Goal: Transaction & Acquisition: Book appointment/travel/reservation

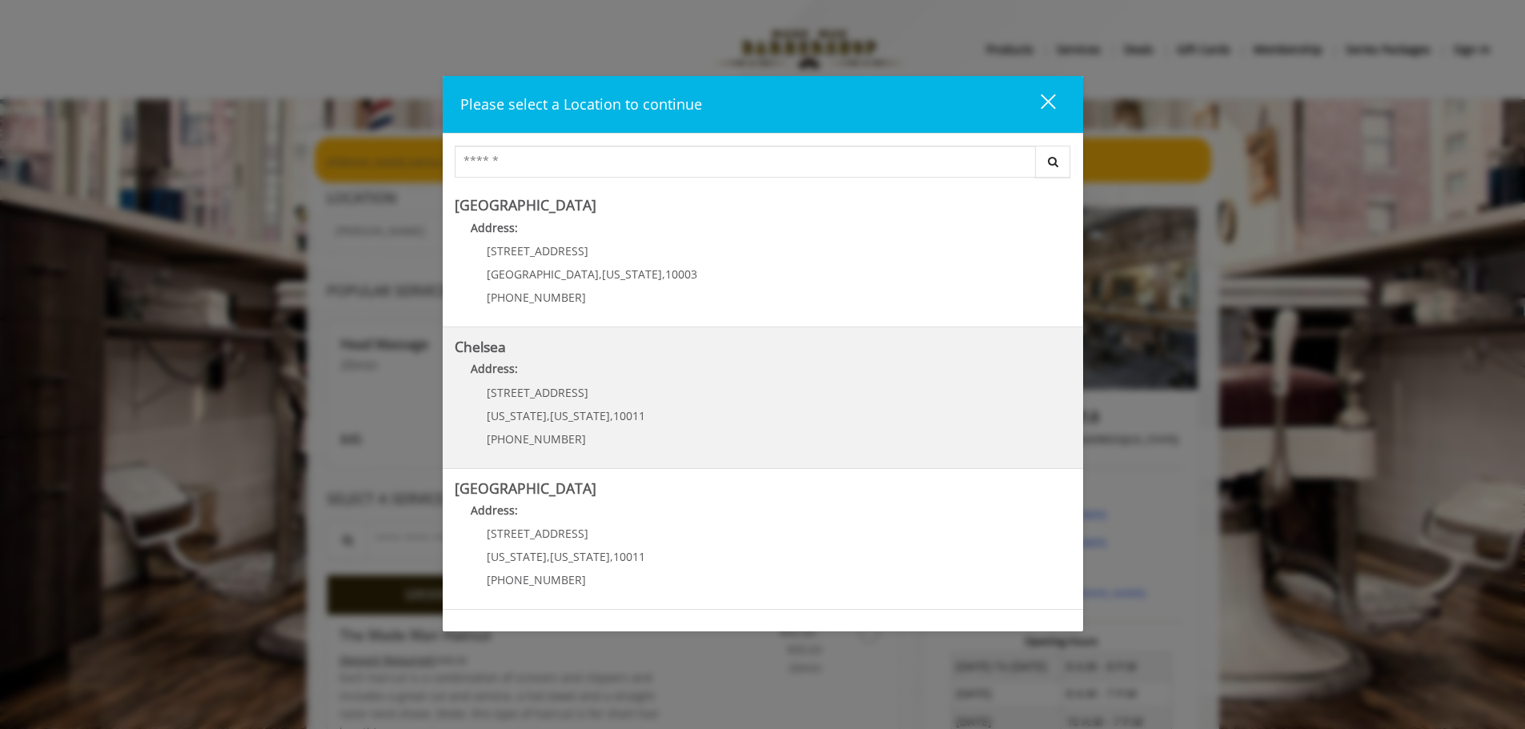
click at [728, 413] on link "Chelsea Address: [STREET_ADDRESS][US_STATE][US_STATE] (917) 639-3902" at bounding box center [763, 398] width 617 height 117
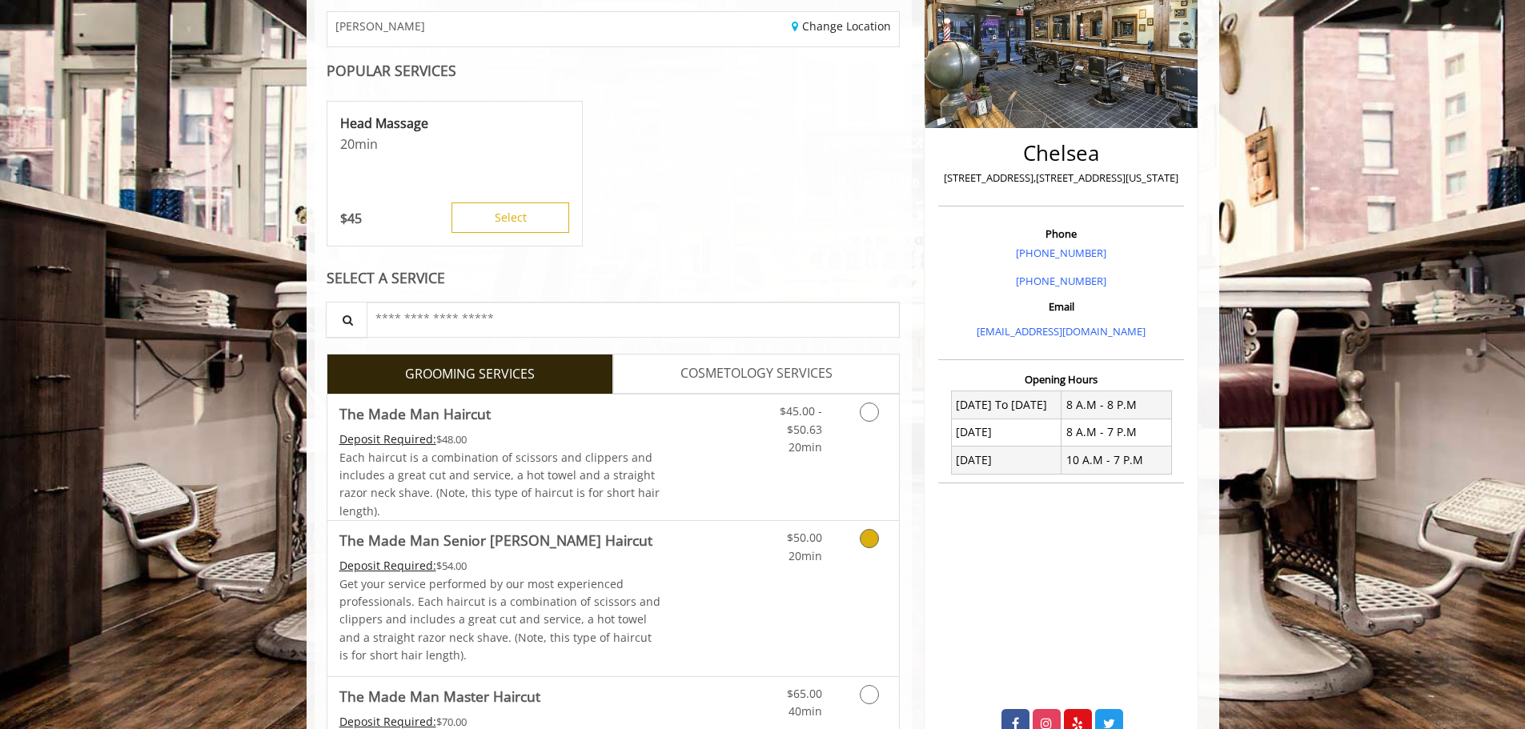
scroll to position [261, 0]
click at [713, 386] on link "COSMETOLOGY SERVICES" at bounding box center [756, 375] width 287 height 40
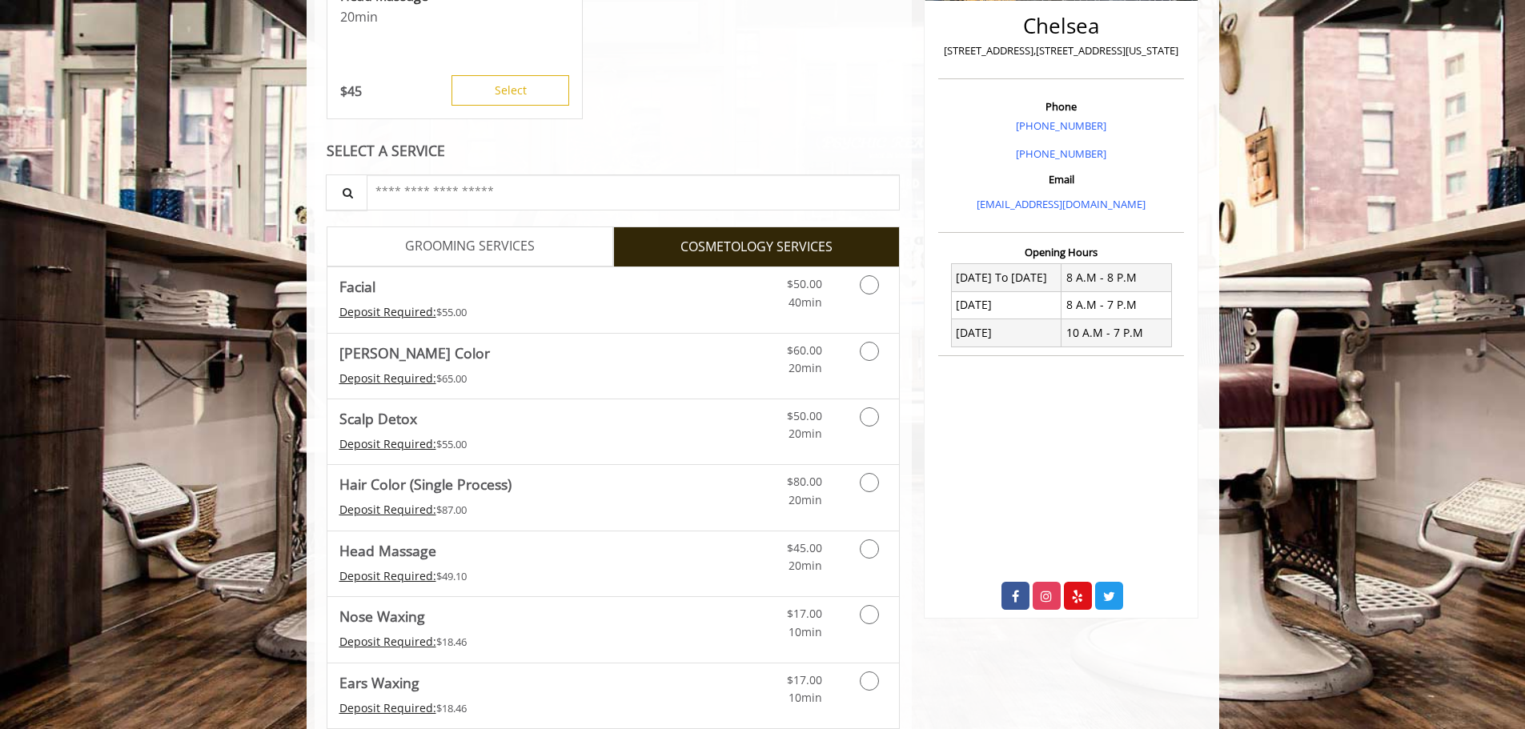
scroll to position [388, 0]
click at [514, 251] on span "GROOMING SERVICES" at bounding box center [470, 247] width 130 height 21
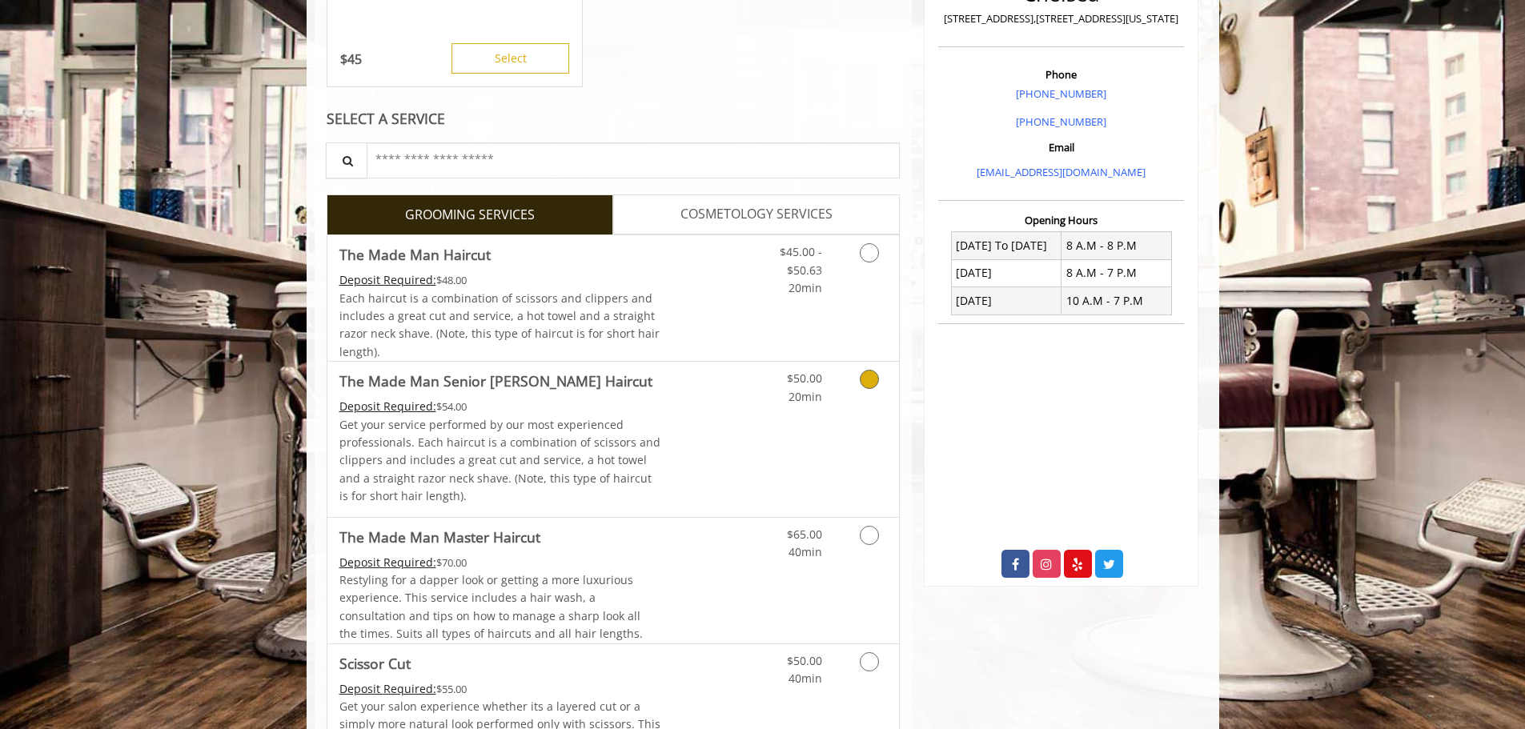
scroll to position [422, 0]
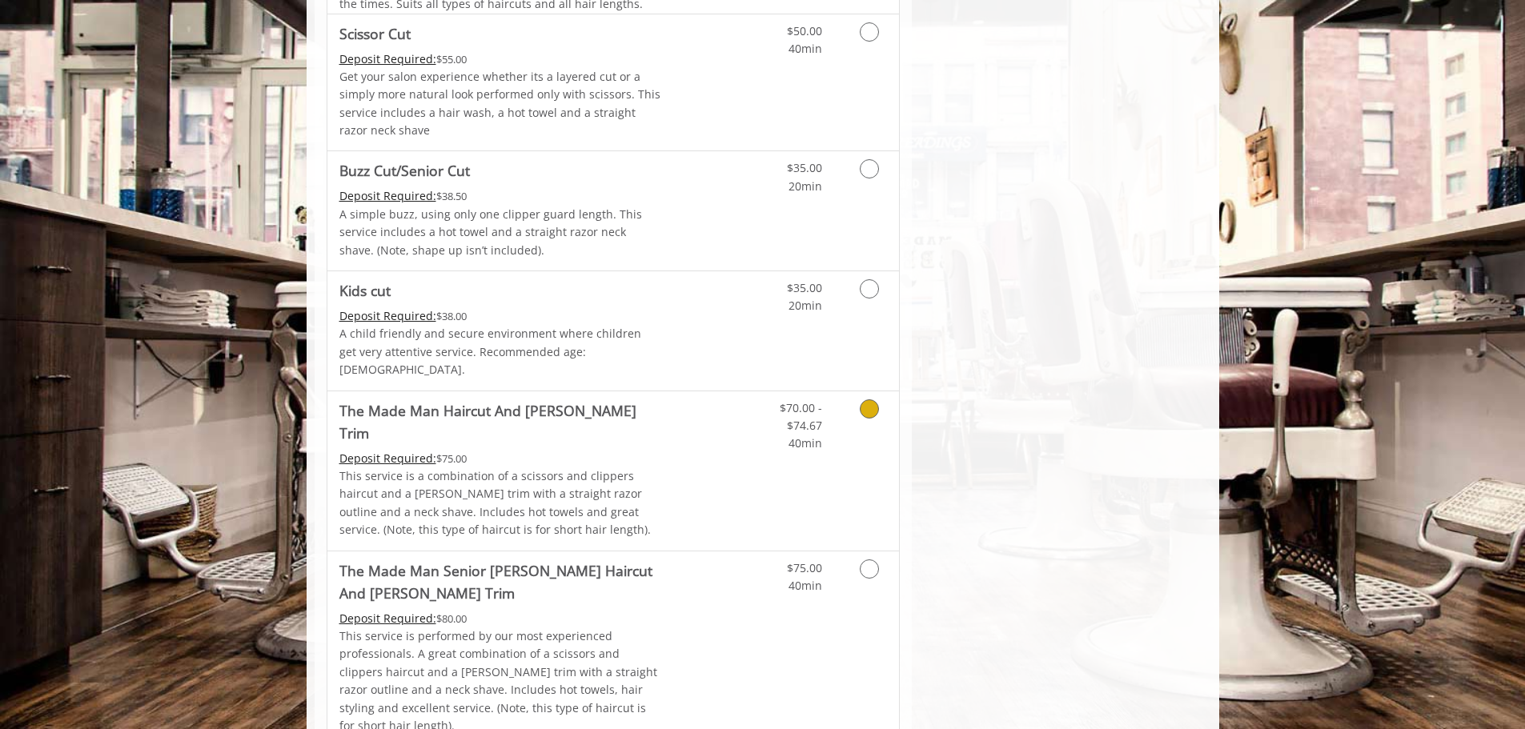
click at [870, 400] on icon "Grooming services" at bounding box center [869, 409] width 19 height 19
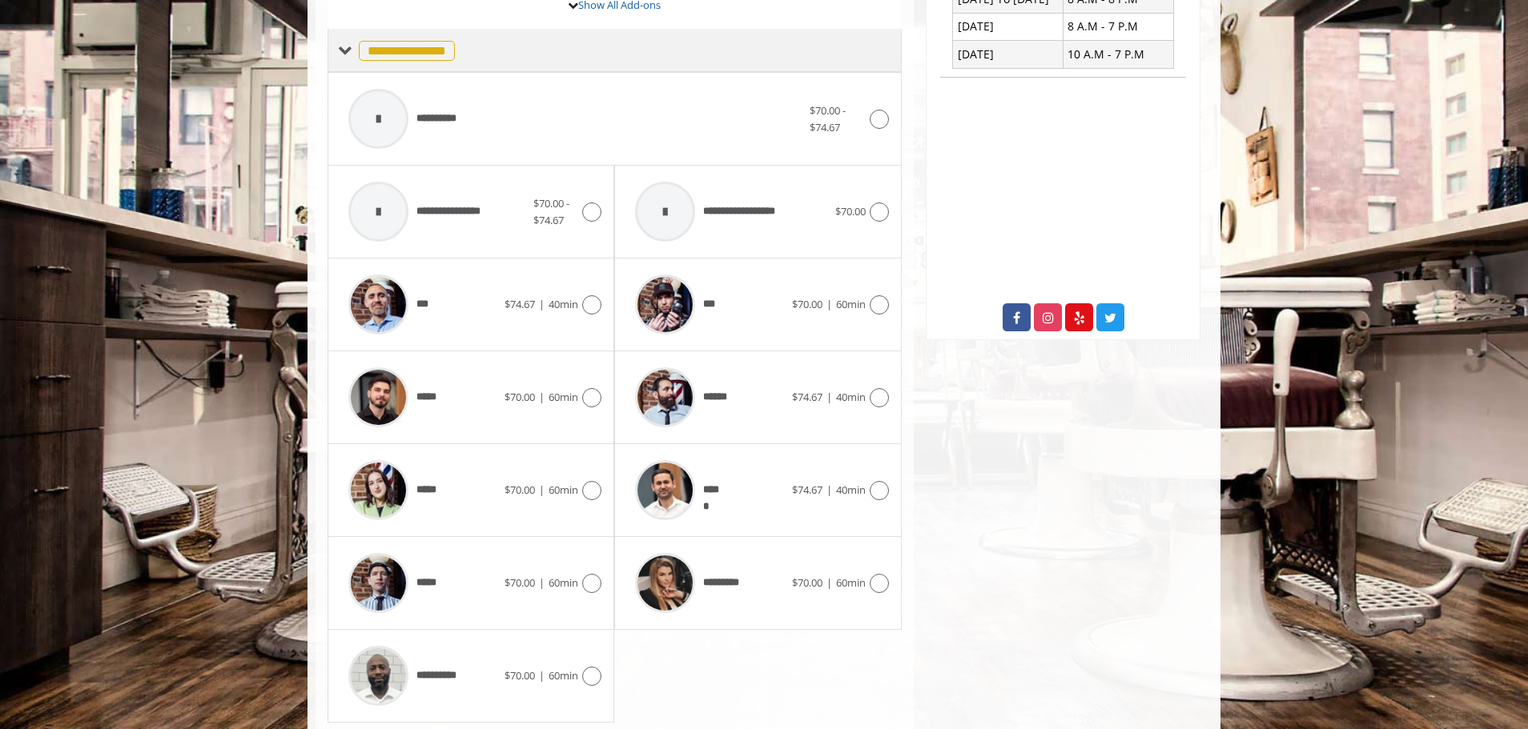
scroll to position [695, 0]
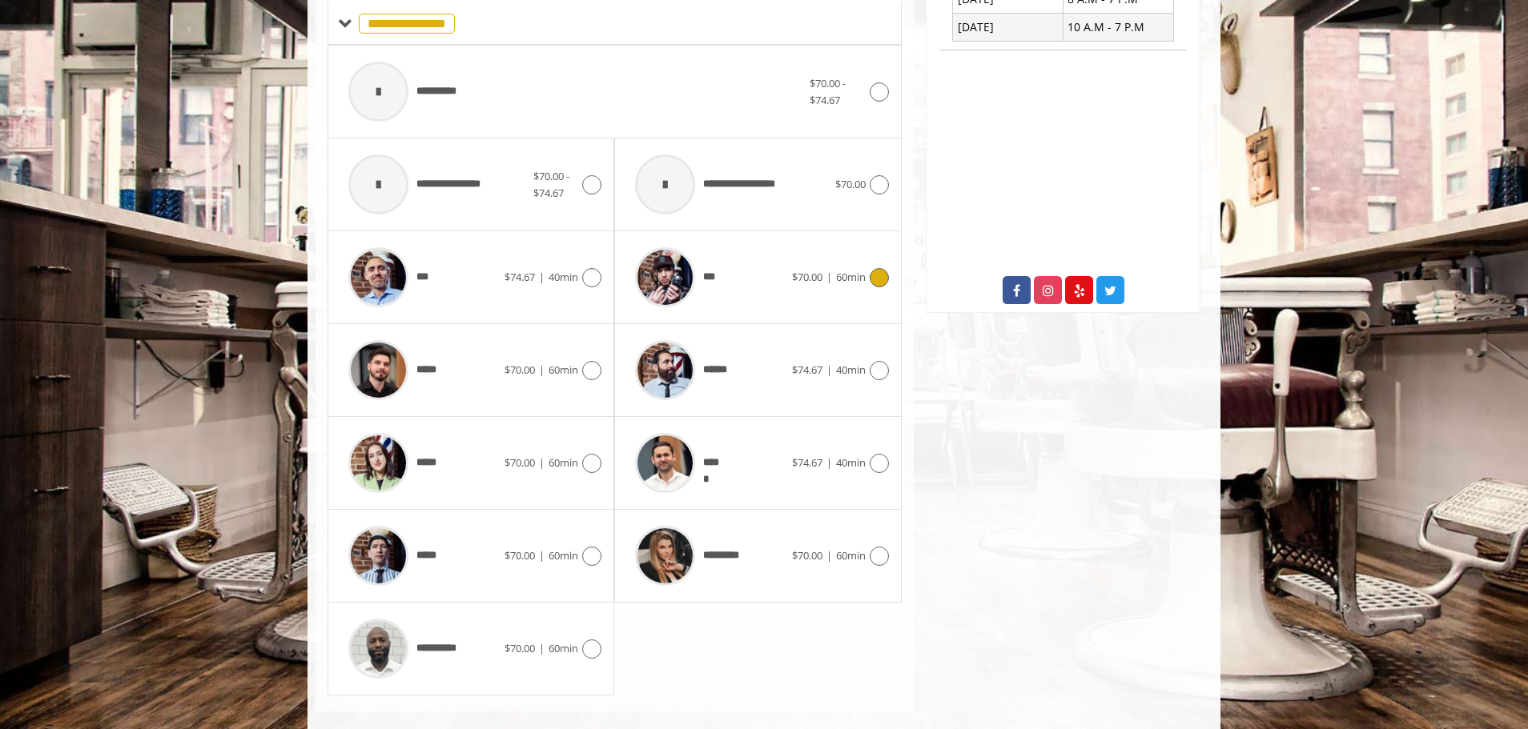
click at [671, 250] on img at bounding box center [665, 277] width 60 height 60
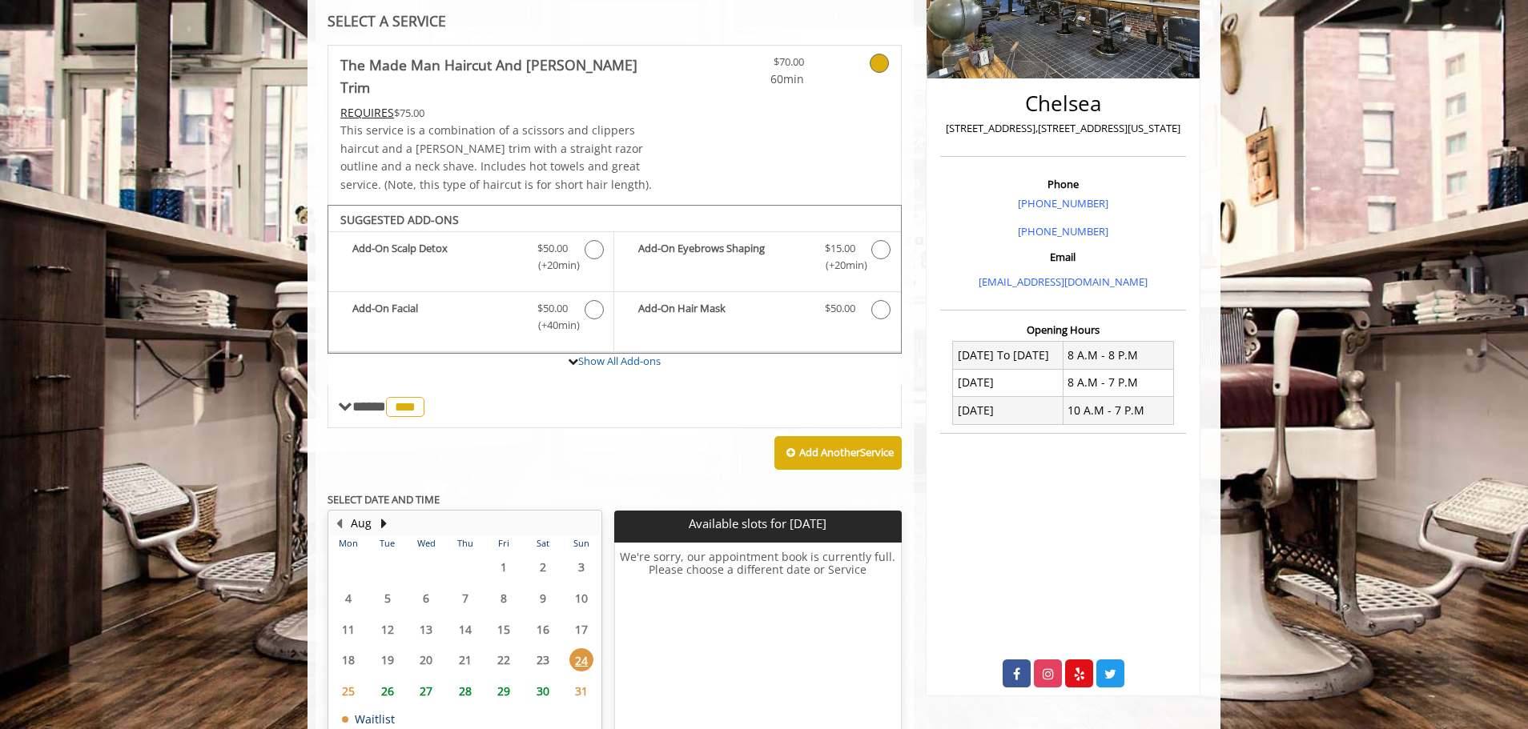
scroll to position [313, 0]
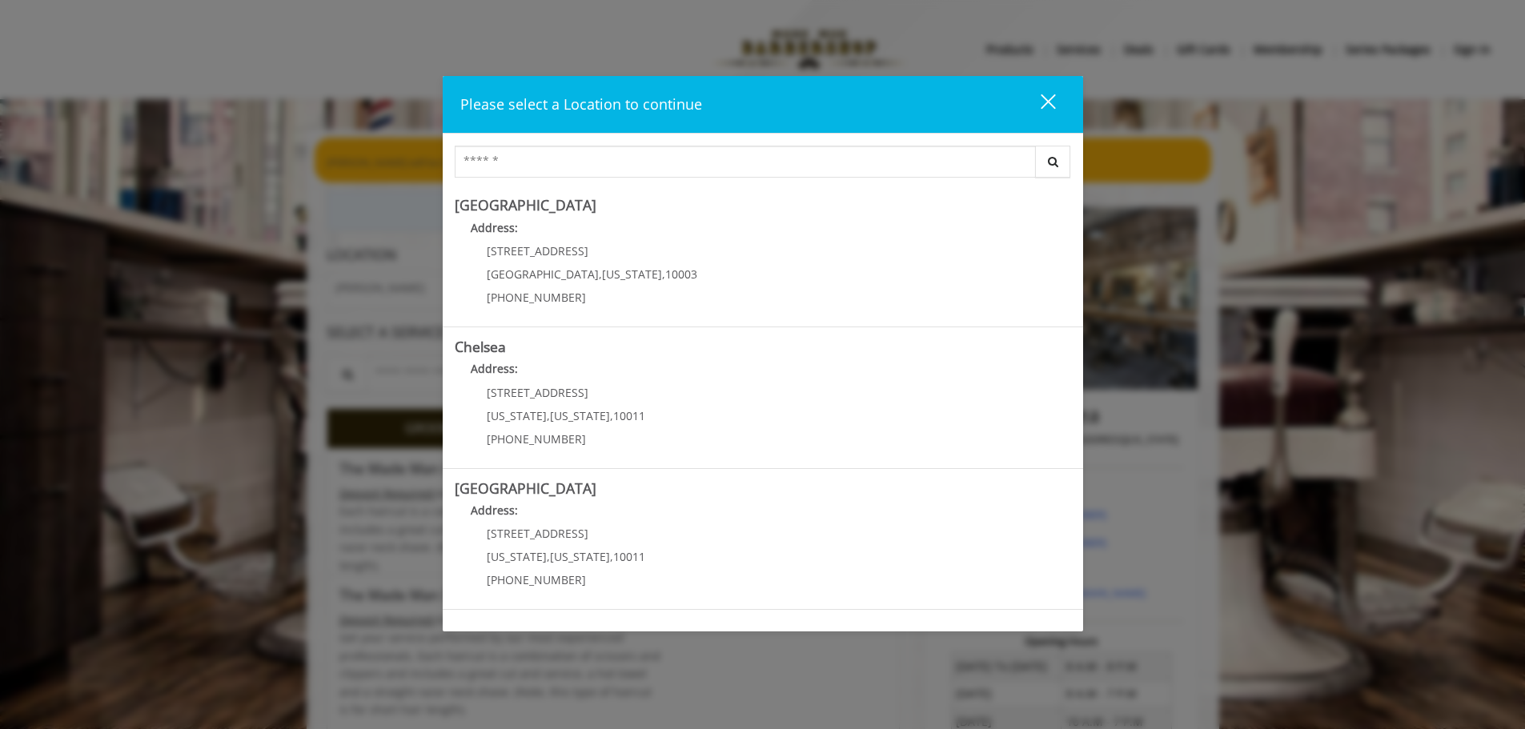
click at [1055, 102] on button "close" at bounding box center [1038, 104] width 54 height 33
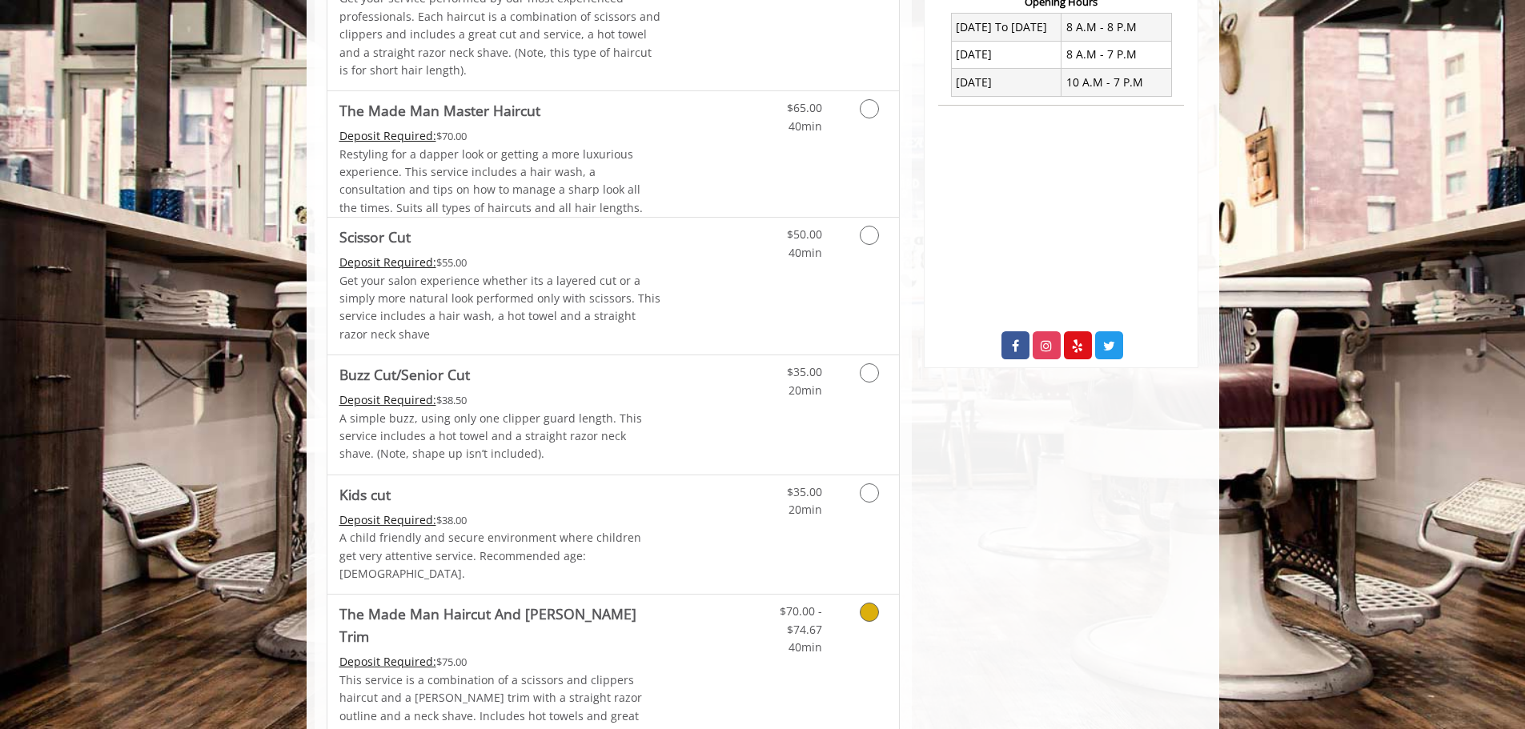
click at [871, 603] on icon "Grooming services" at bounding box center [869, 612] width 19 height 19
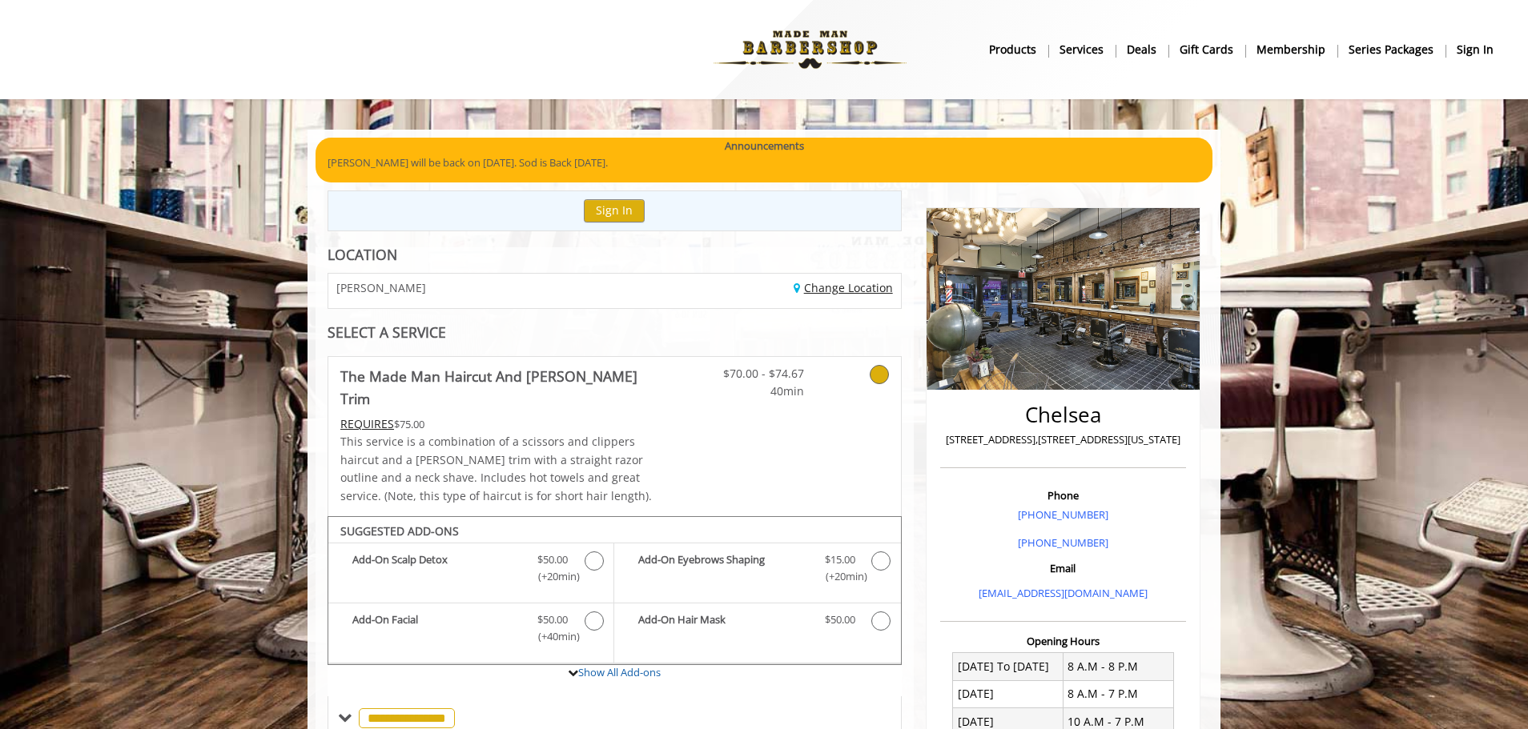
click at [824, 287] on link "Change Location" at bounding box center [843, 287] width 99 height 15
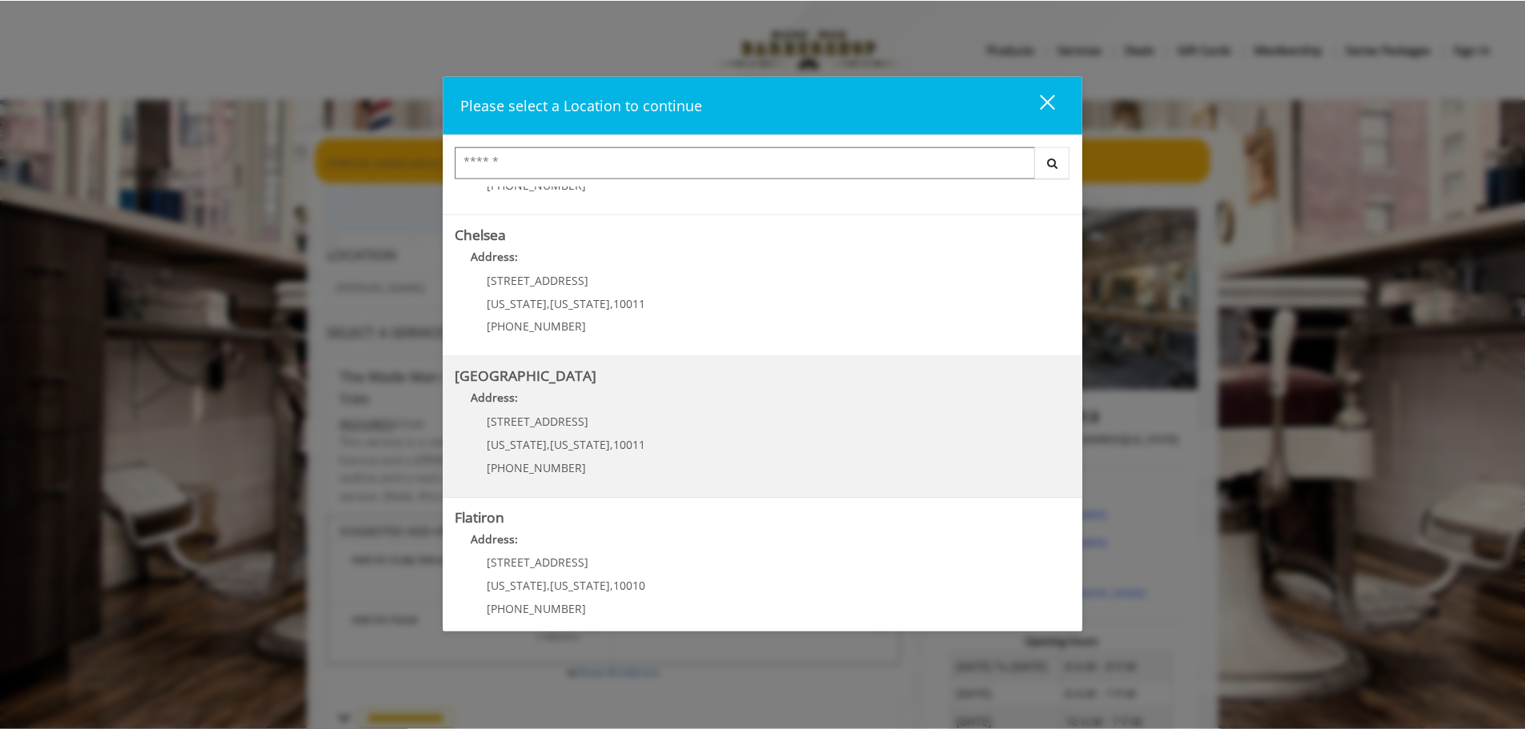
scroll to position [112, 0]
click at [745, 422] on Street "Chelsea 15th Street Address: 267 W 15th St New York , New York , 10011 (646) 85…" at bounding box center [764, 427] width 617 height 117
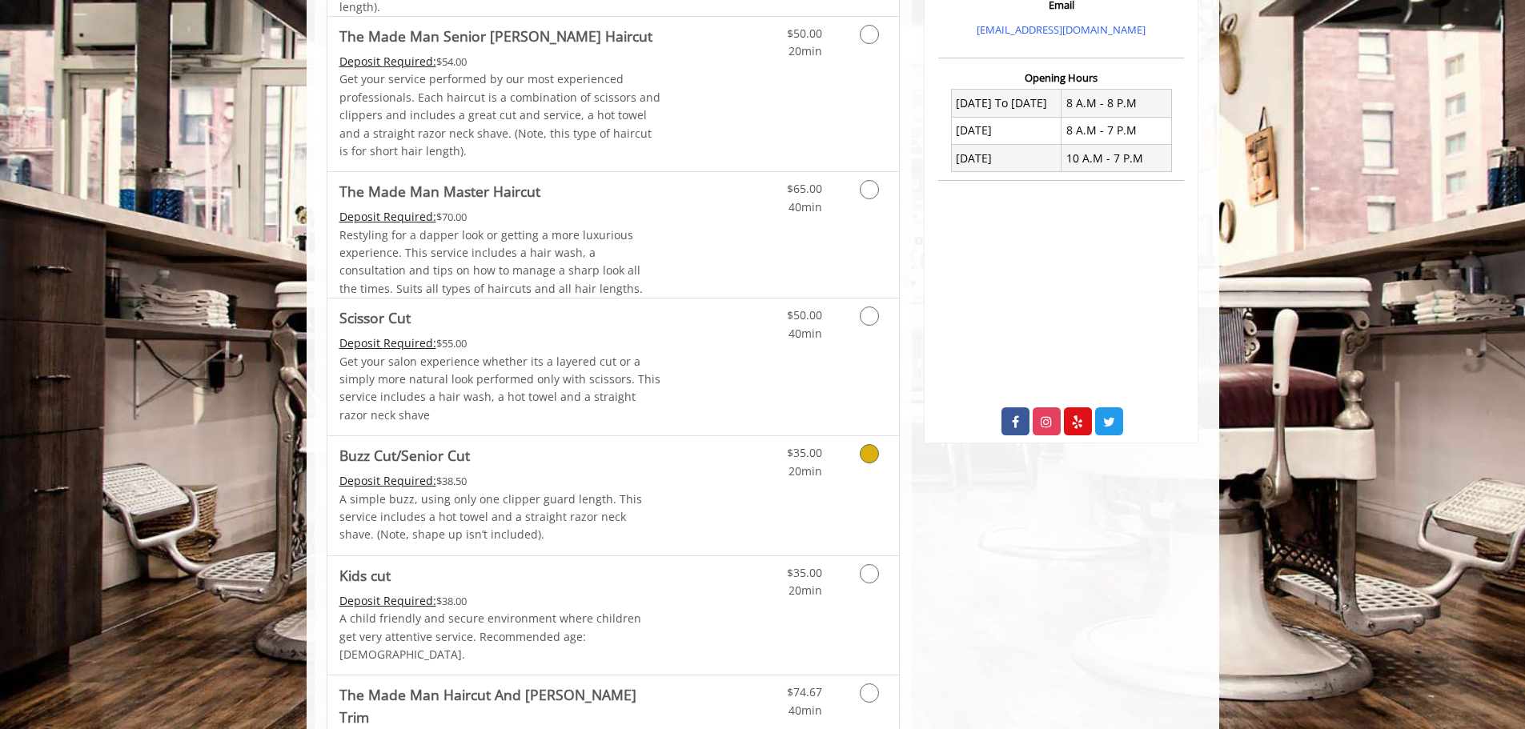
scroll to position [560, 0]
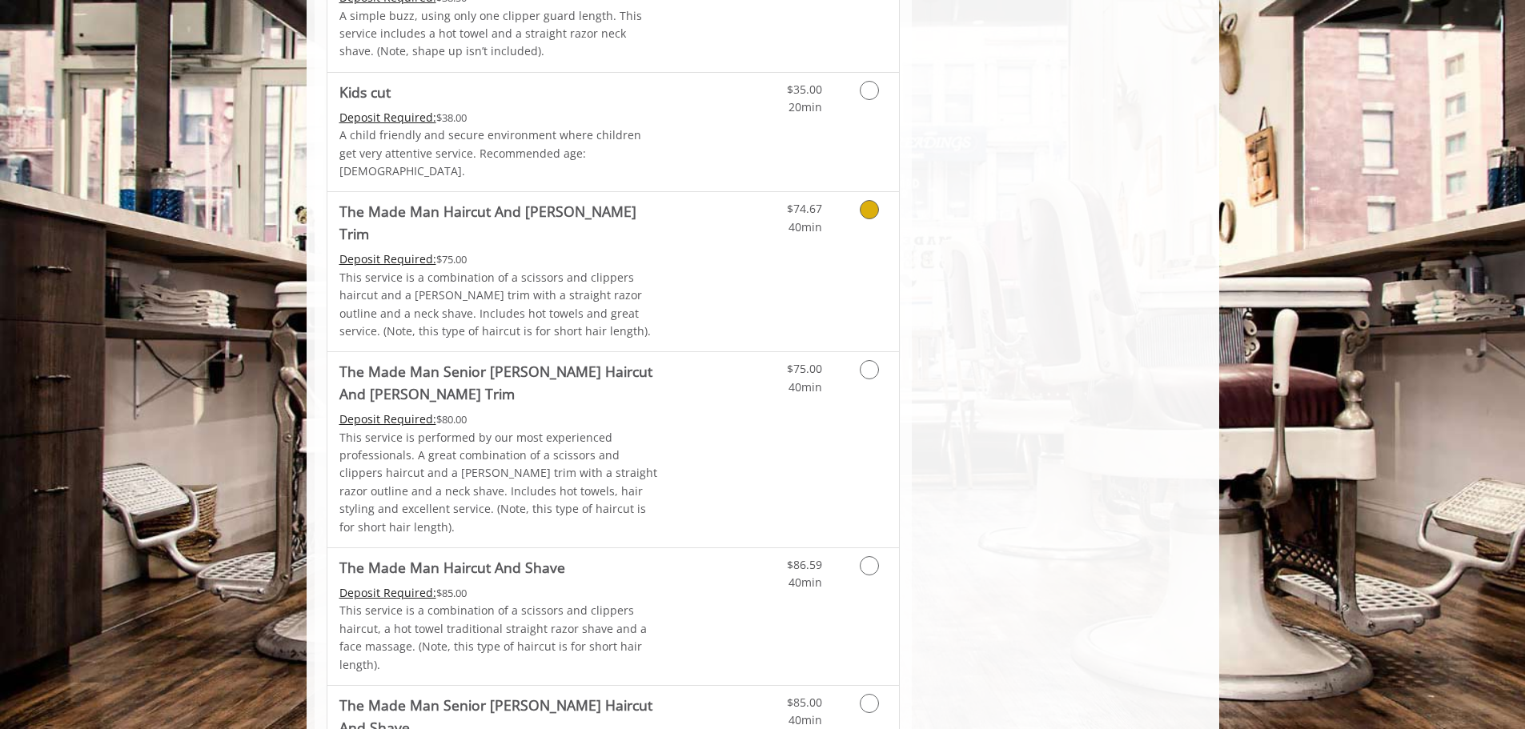
click at [712, 227] on link "Discounted Price" at bounding box center [708, 271] width 95 height 159
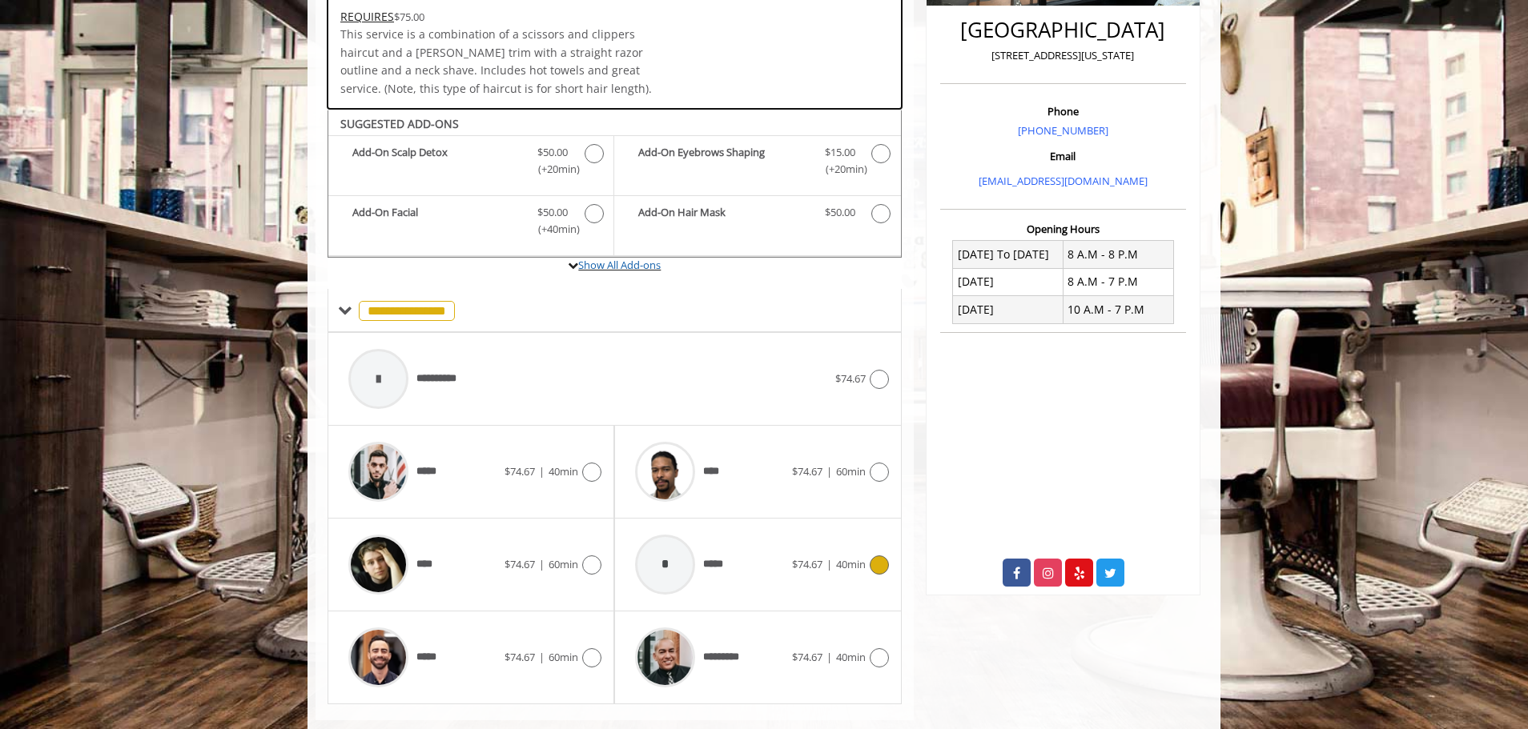
scroll to position [416, 0]
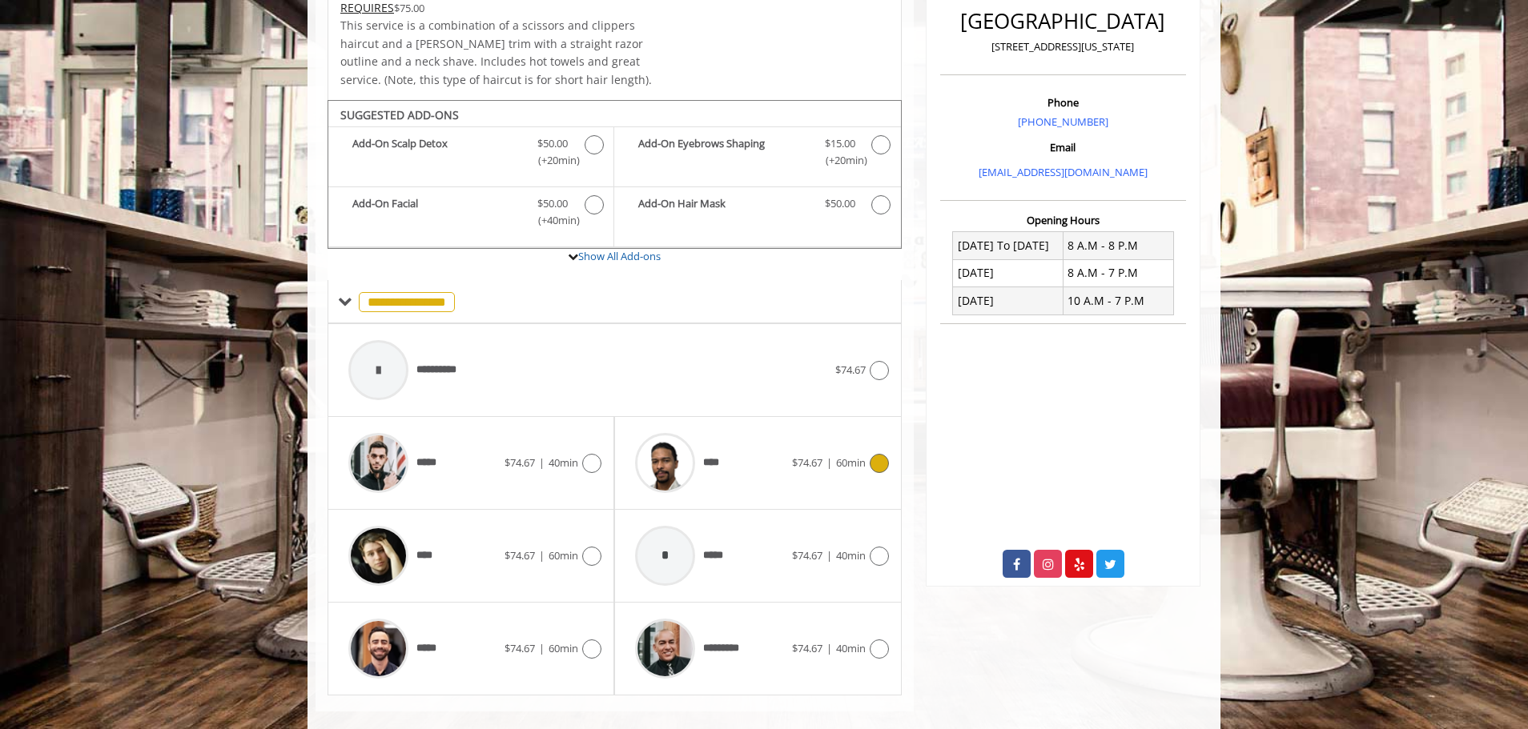
click at [755, 438] on div "****" at bounding box center [709, 463] width 164 height 76
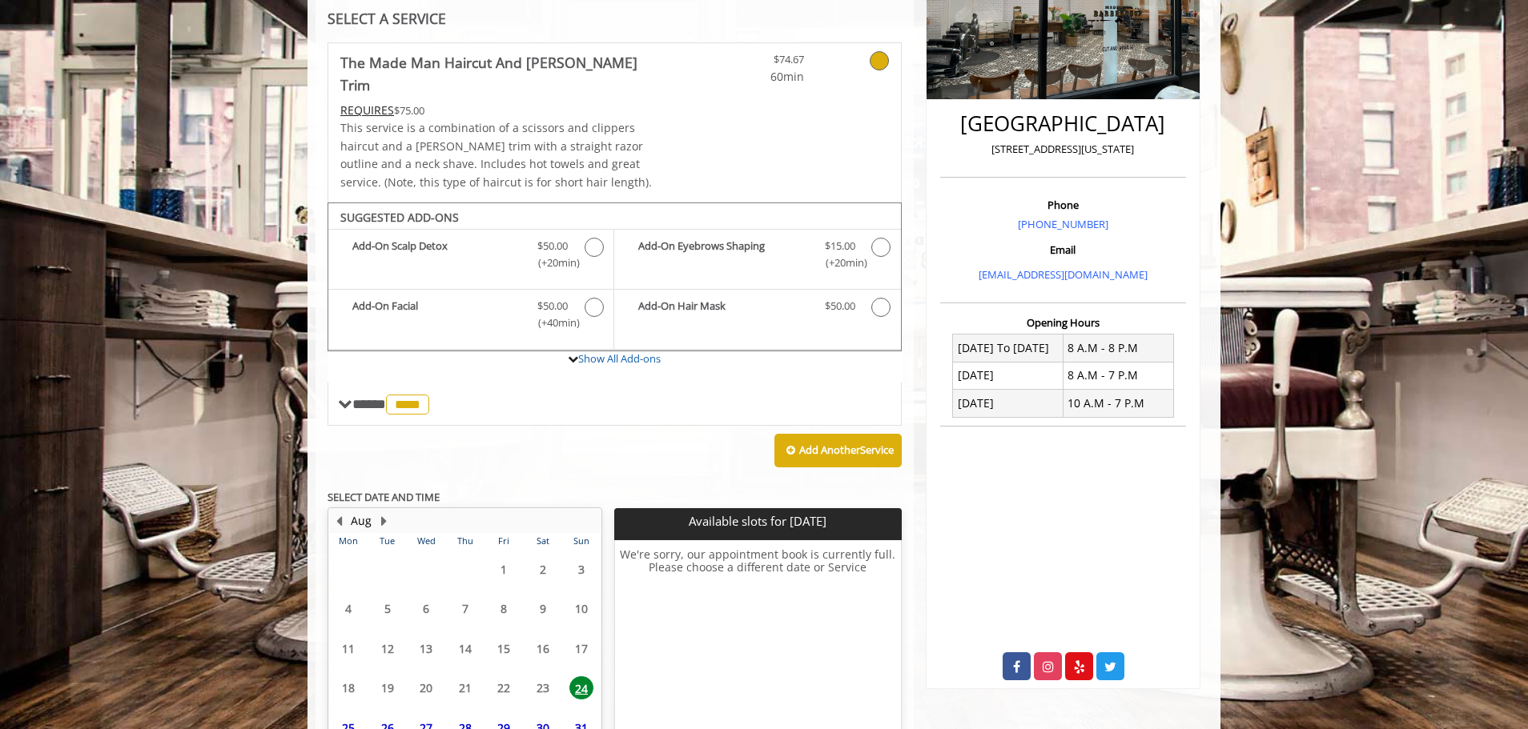
scroll to position [400, 0]
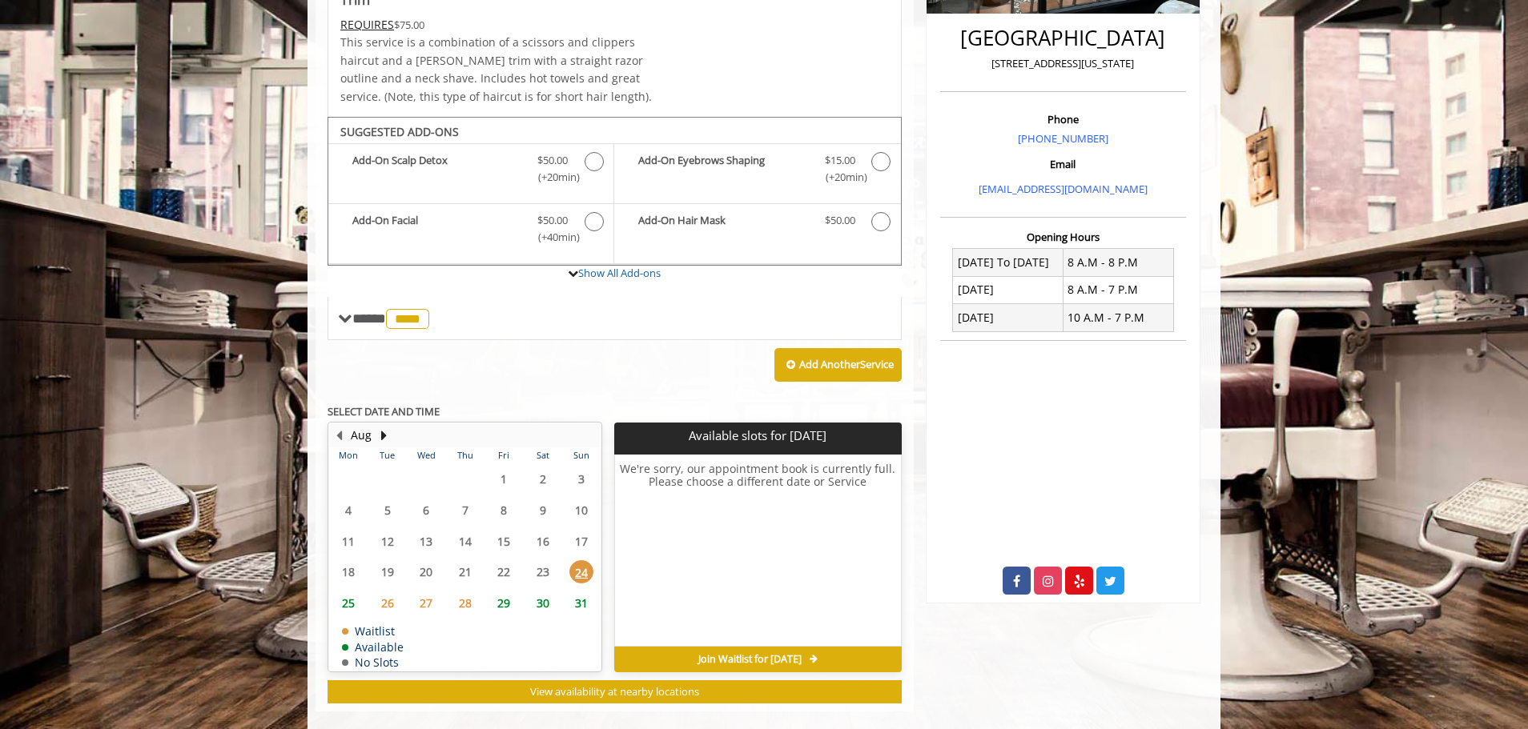
click at [465, 592] on span "28" at bounding box center [465, 603] width 24 height 23
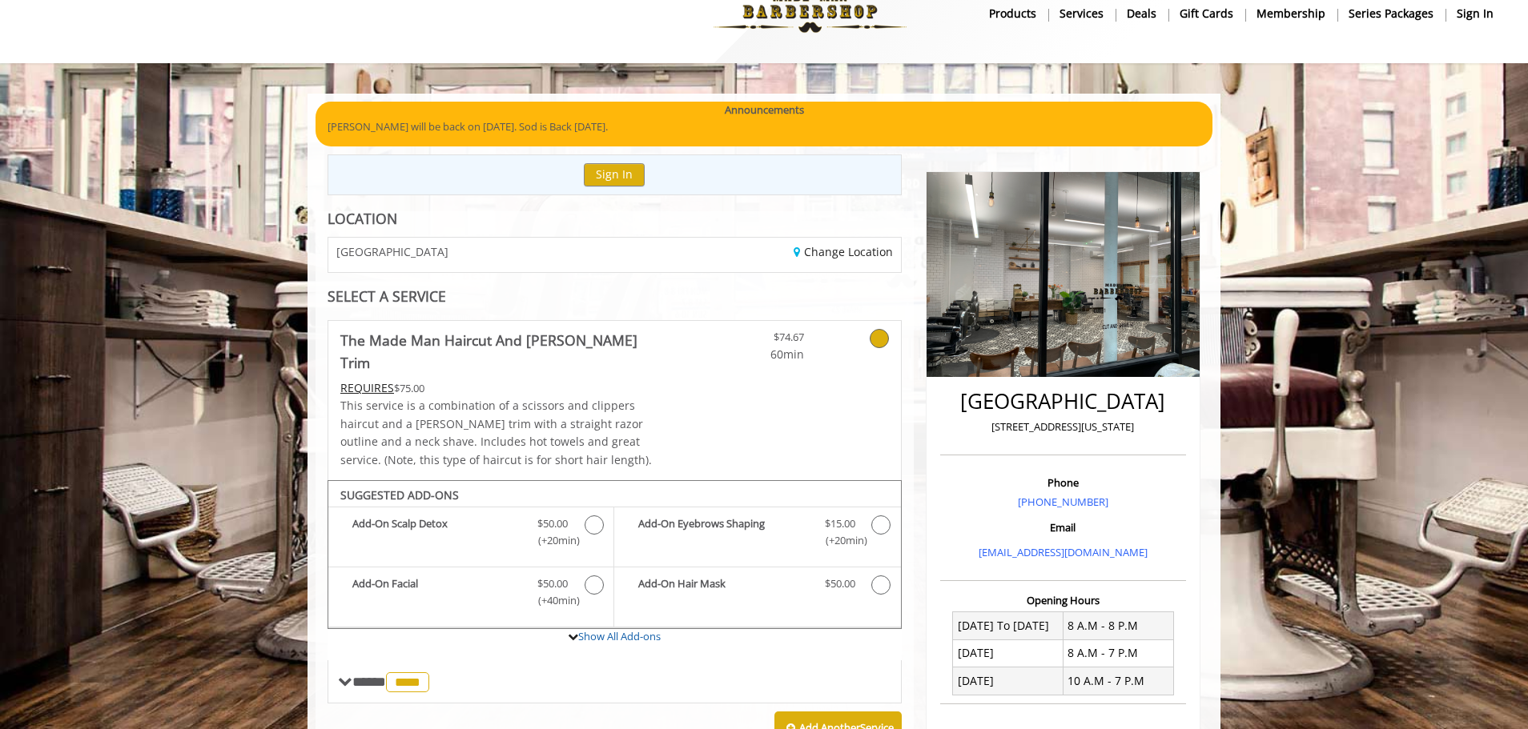
scroll to position [35, 0]
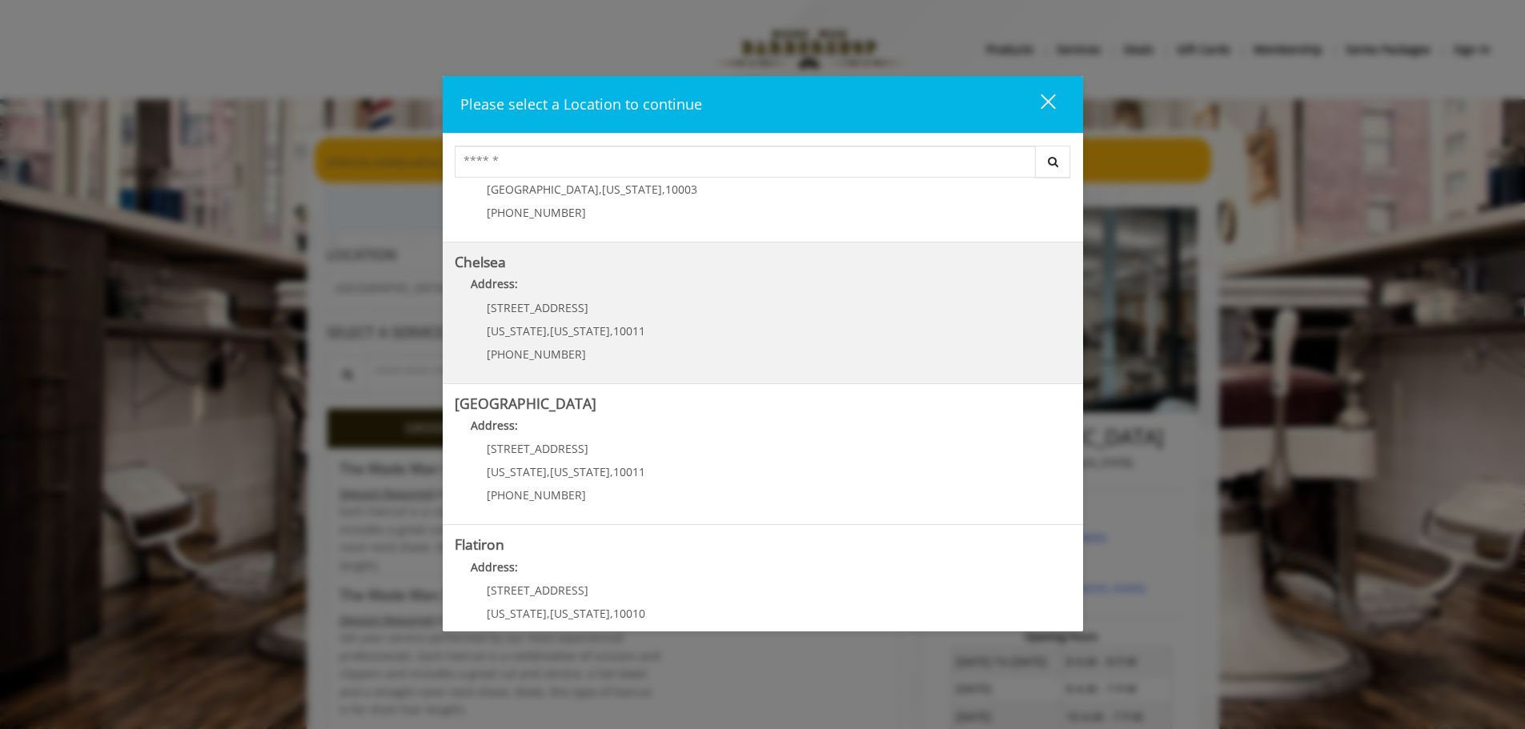
scroll to position [83, 0]
click at [684, 317] on link "Chelsea Address: [STREET_ADDRESS][US_STATE][US_STATE] (917) 639-3902" at bounding box center [763, 314] width 617 height 117
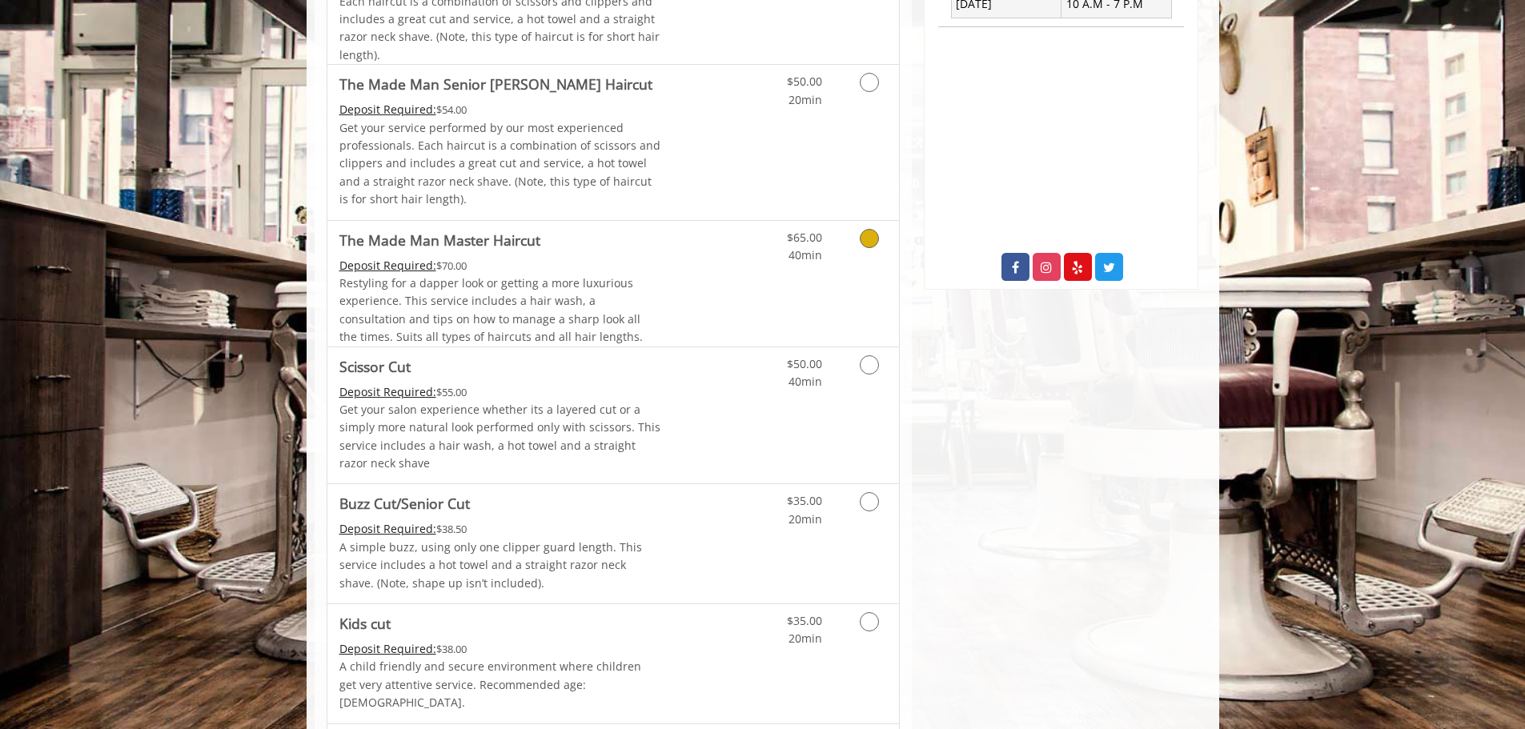
scroll to position [719, 0]
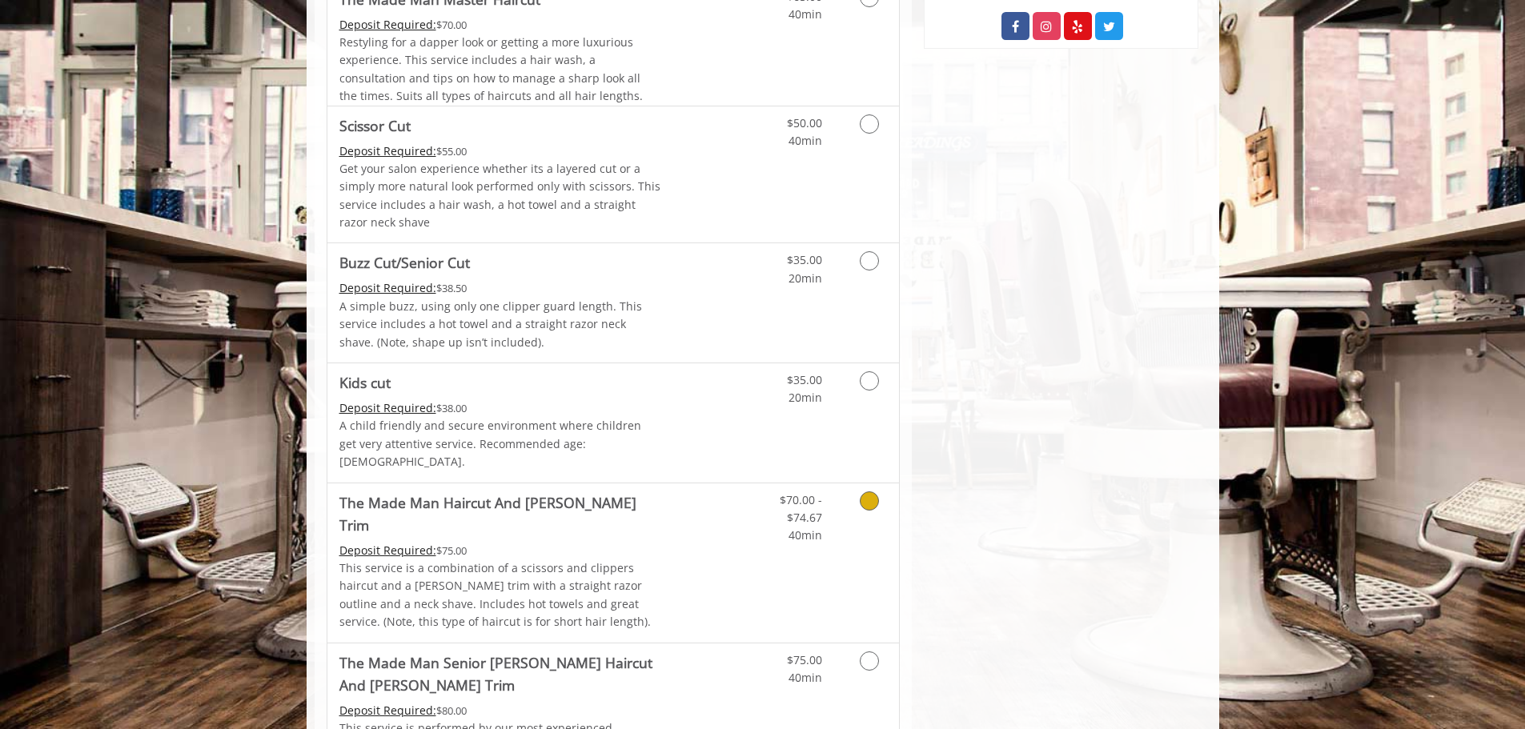
click at [872, 492] on icon "Grooming services" at bounding box center [869, 501] width 19 height 19
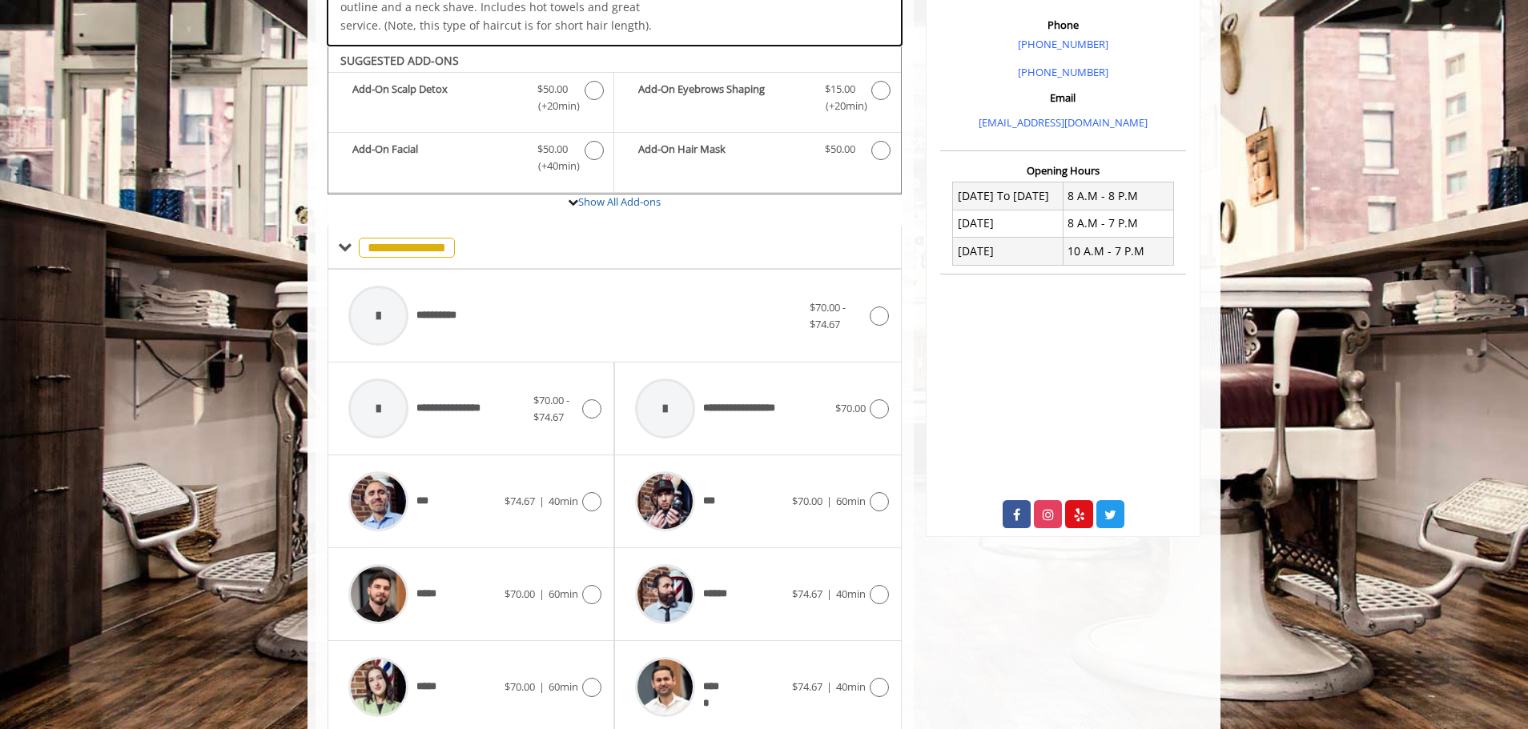
scroll to position [494, 0]
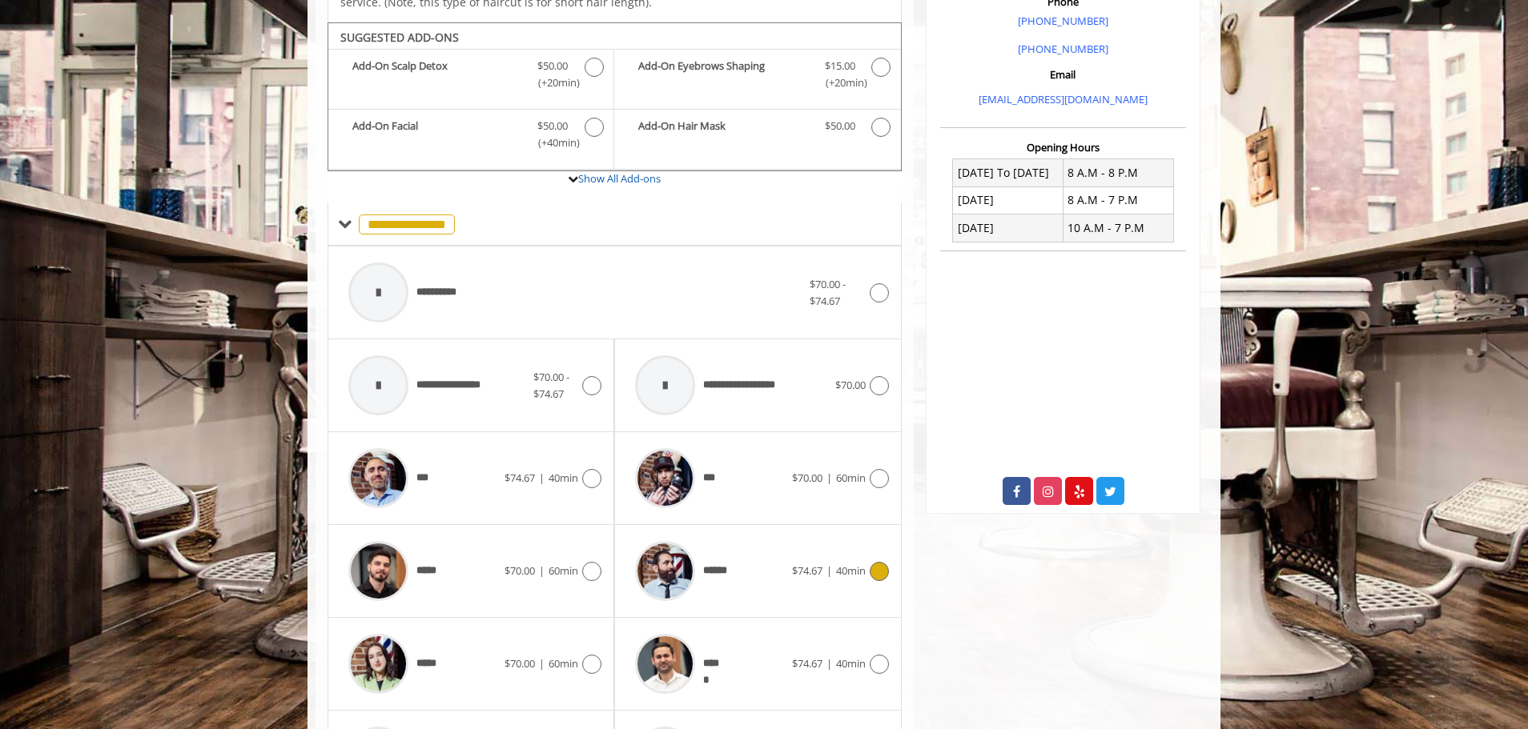
click at [786, 545] on div "******" at bounding box center [709, 571] width 164 height 76
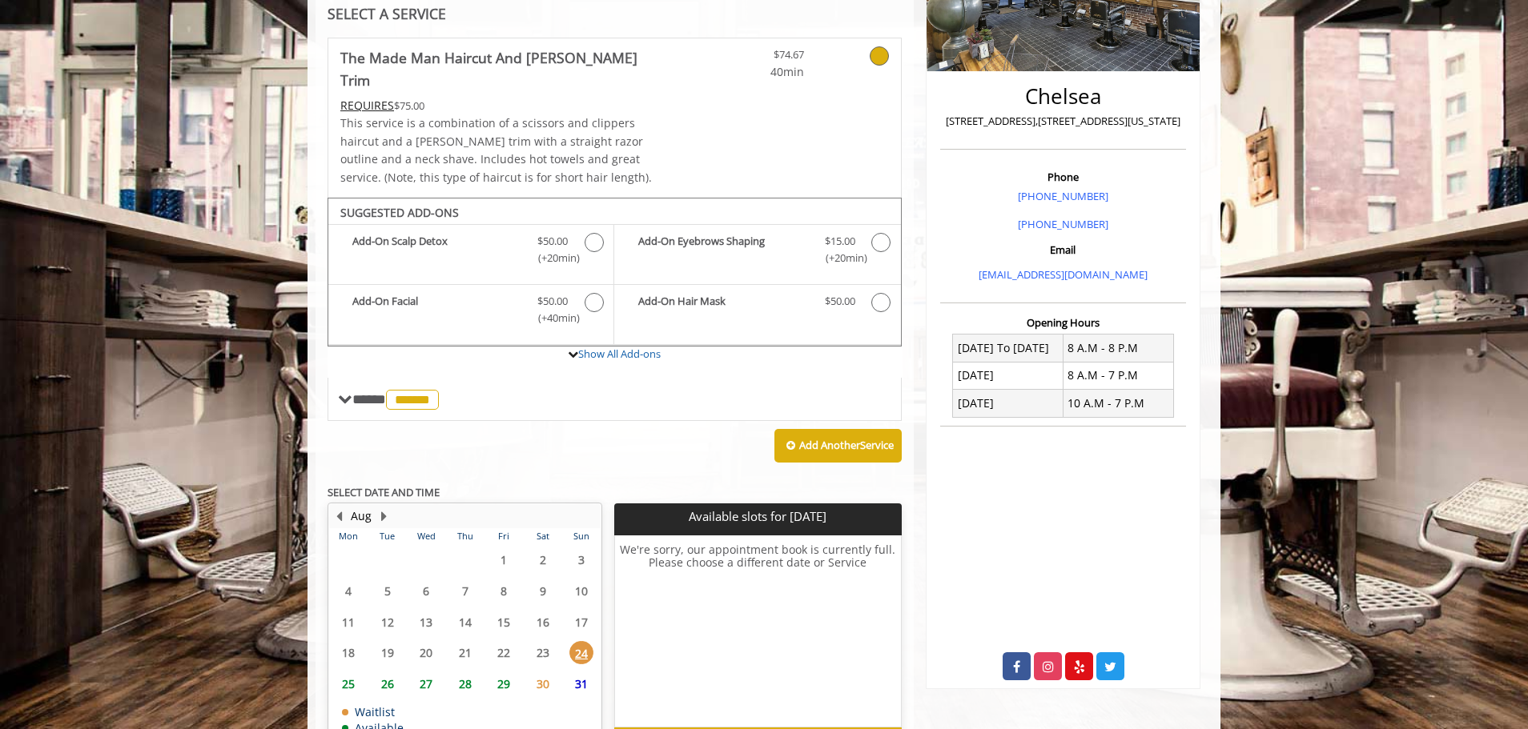
scroll to position [400, 0]
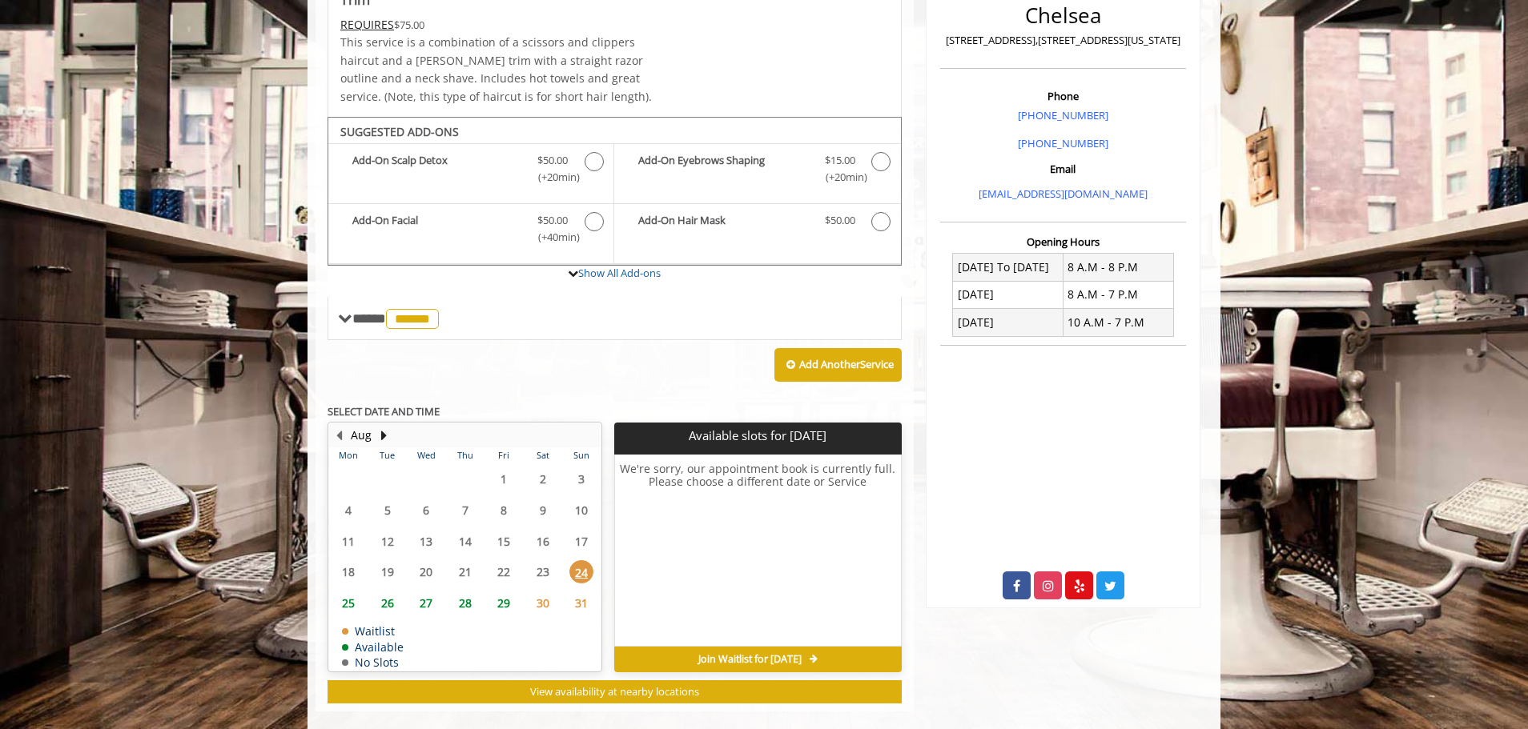
click at [465, 592] on span "28" at bounding box center [465, 603] width 24 height 23
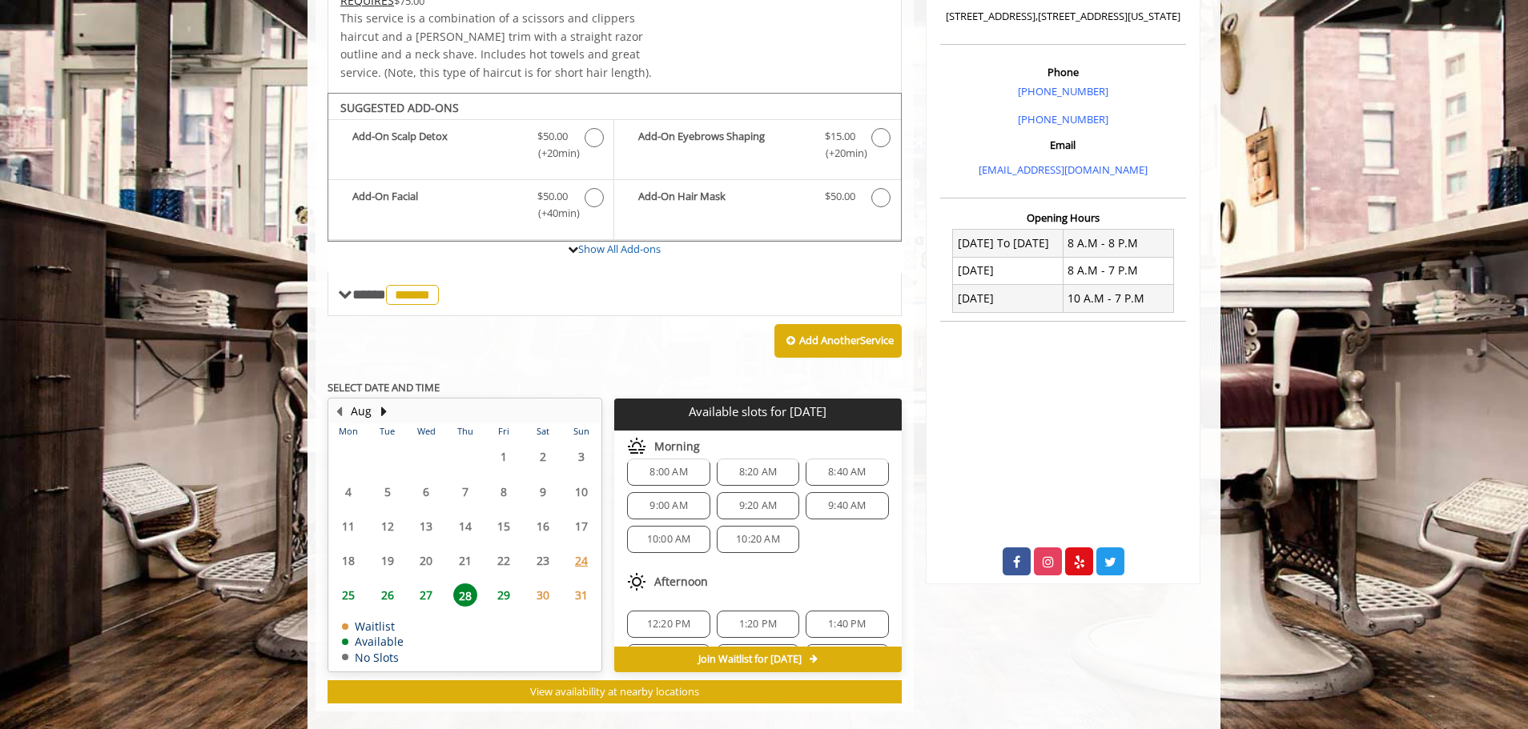
scroll to position [16, 0]
click at [424, 584] on span "27" at bounding box center [426, 595] width 24 height 23
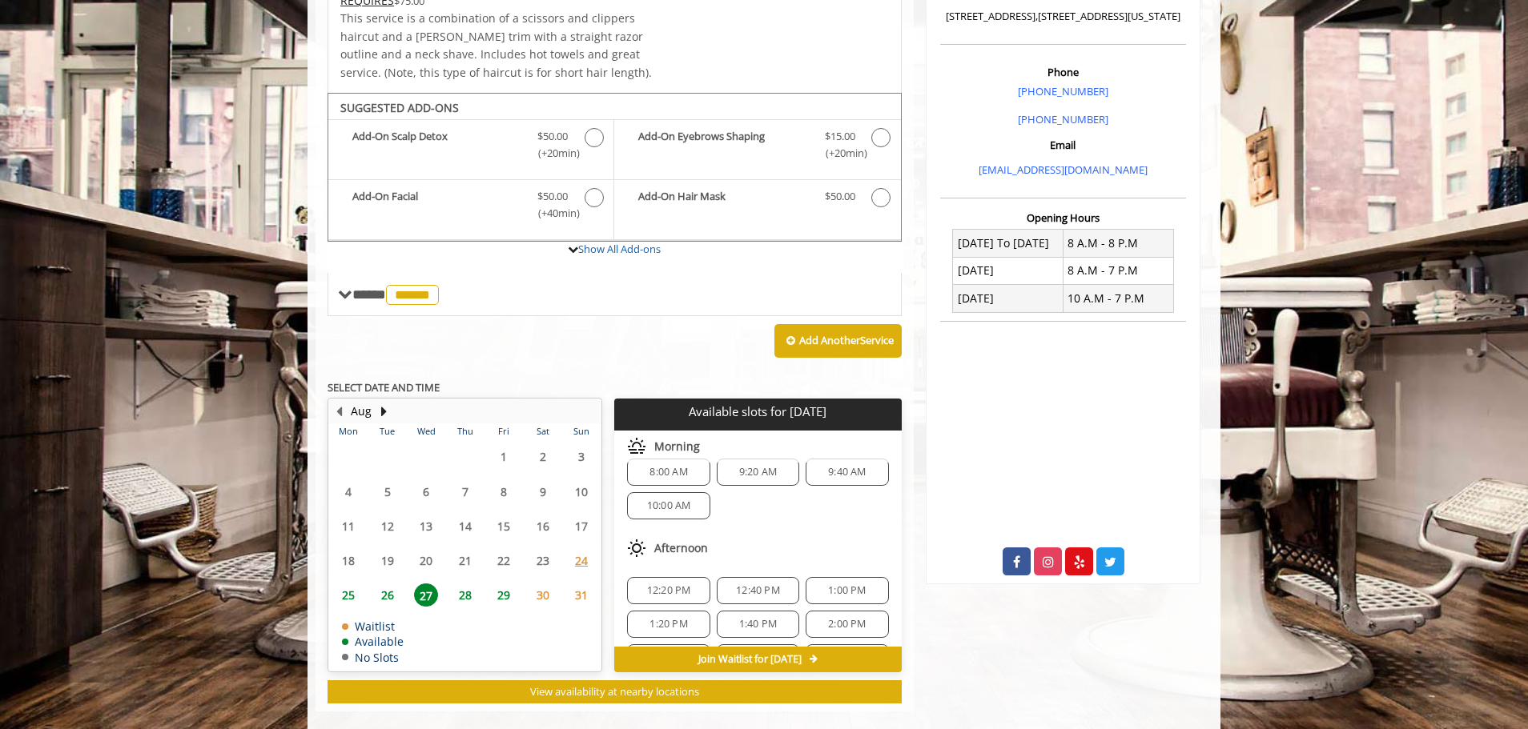
scroll to position [0, 0]
click at [468, 584] on span "28" at bounding box center [465, 595] width 24 height 23
click at [664, 509] on span "2:00 PM" at bounding box center [668, 515] width 38 height 13
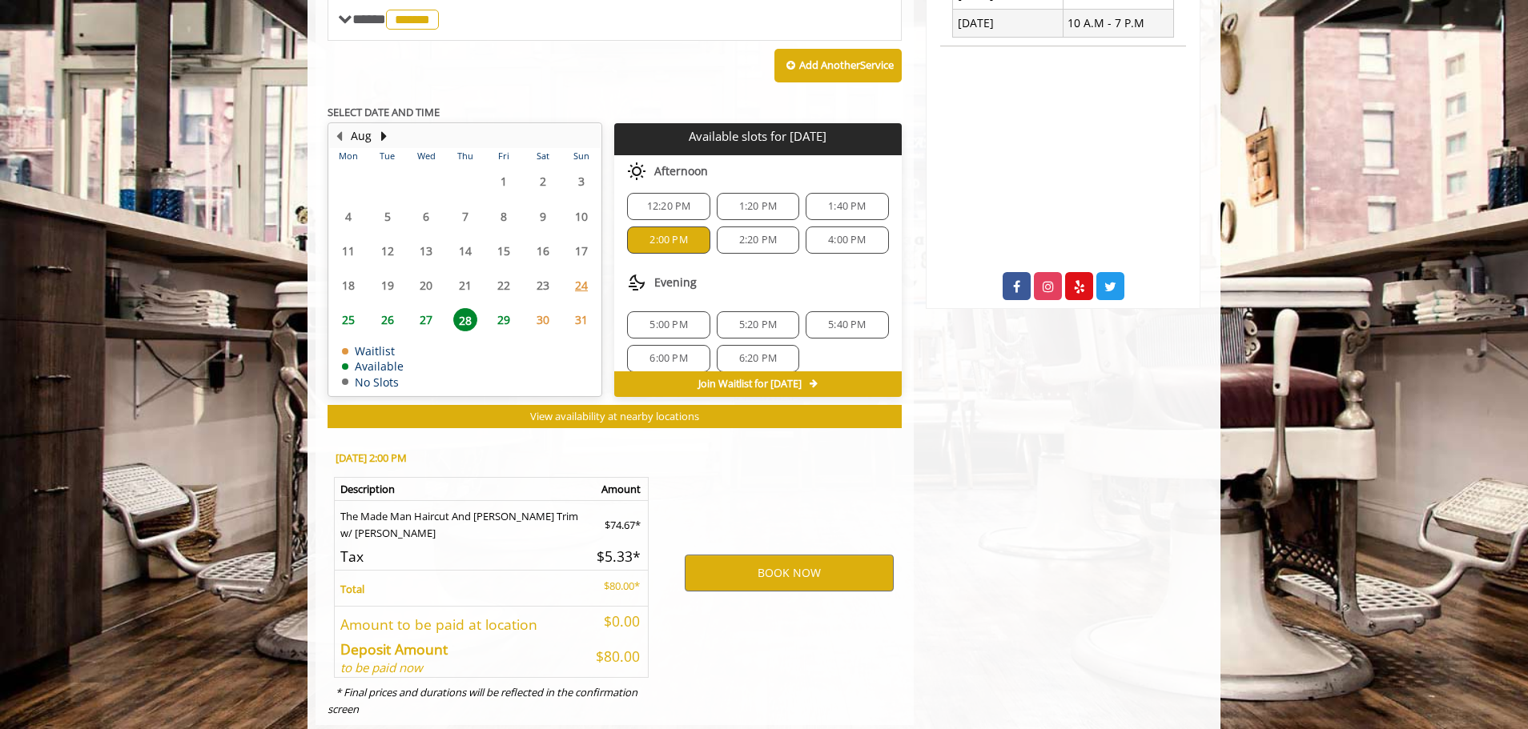
scroll to position [713, 0]
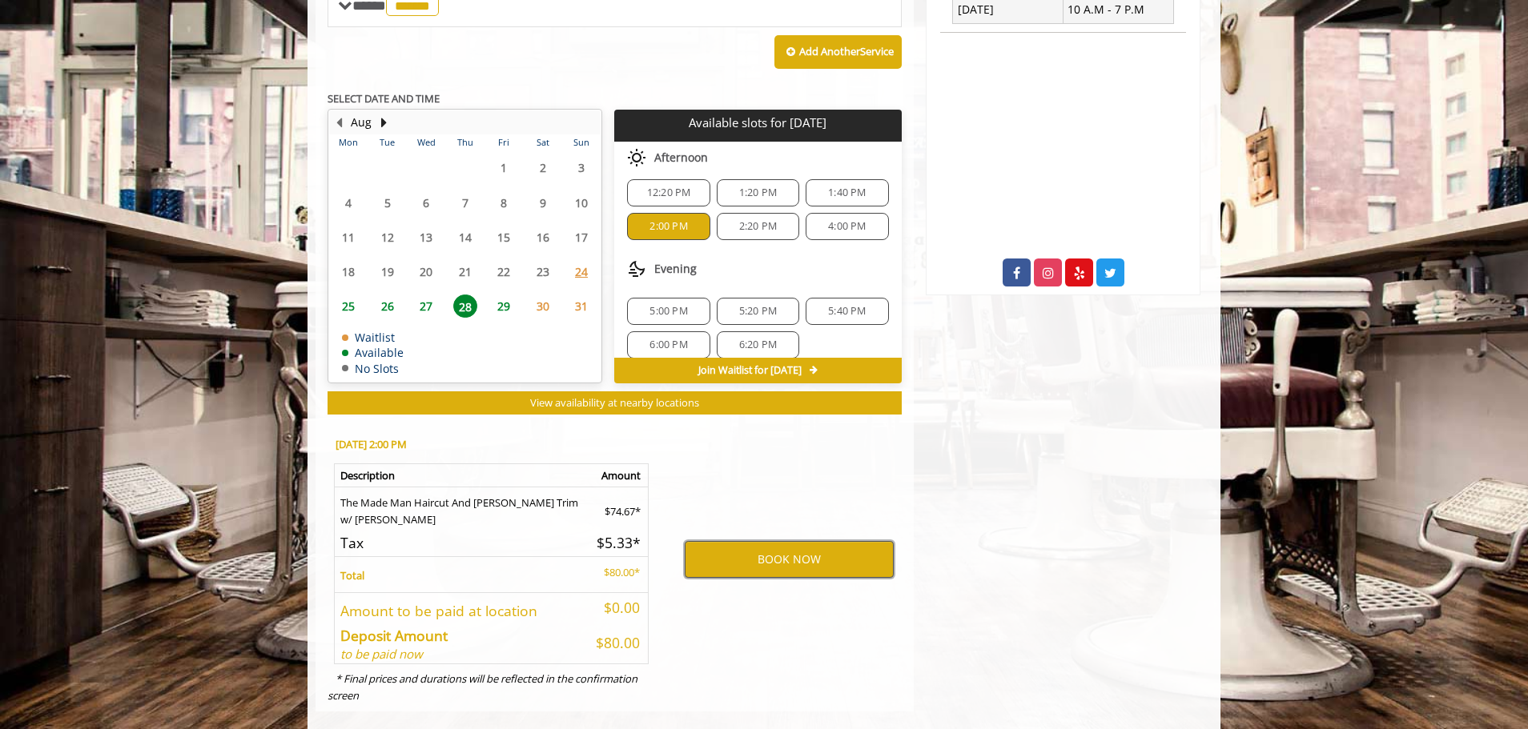
click at [834, 549] on button "BOOK NOW" at bounding box center [789, 559] width 209 height 37
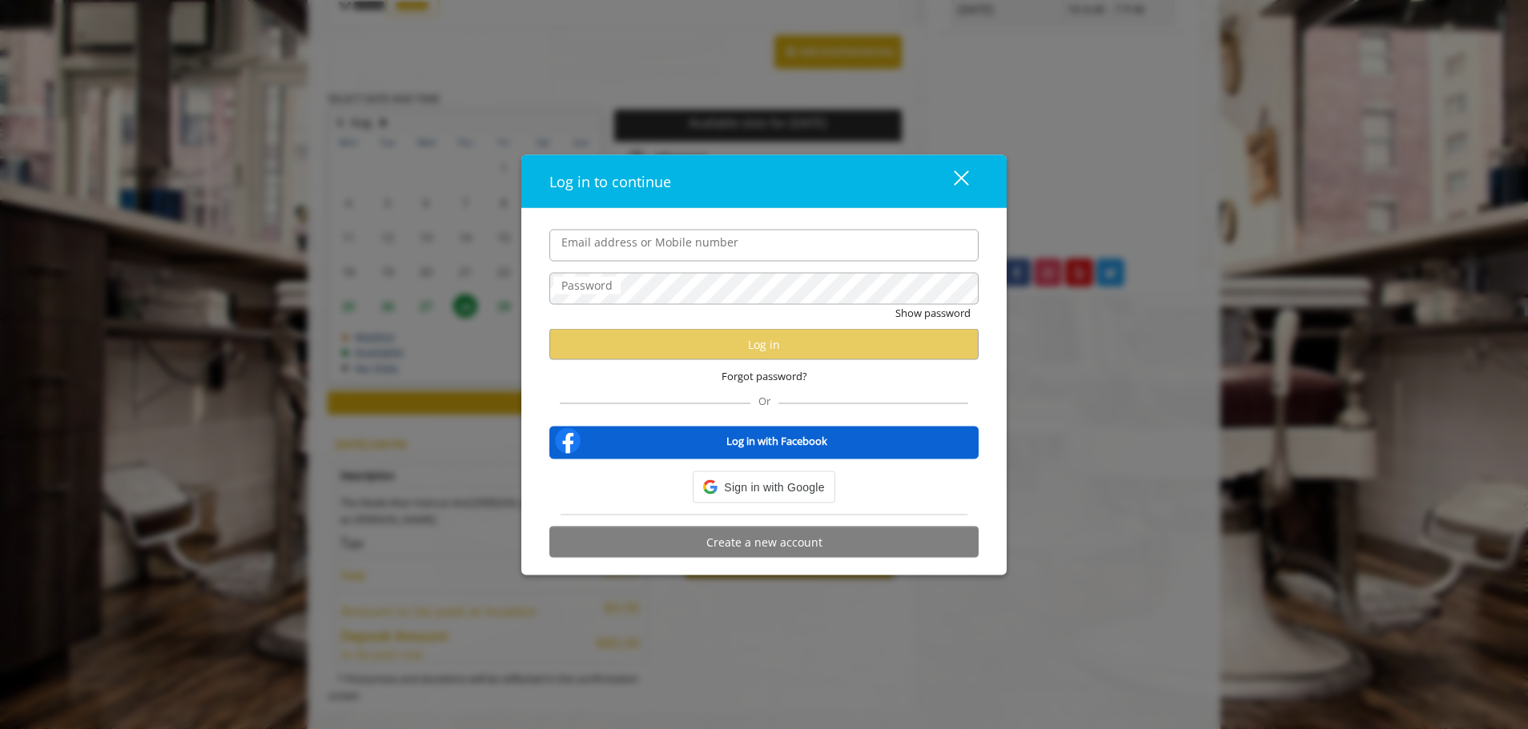
type input "**********"
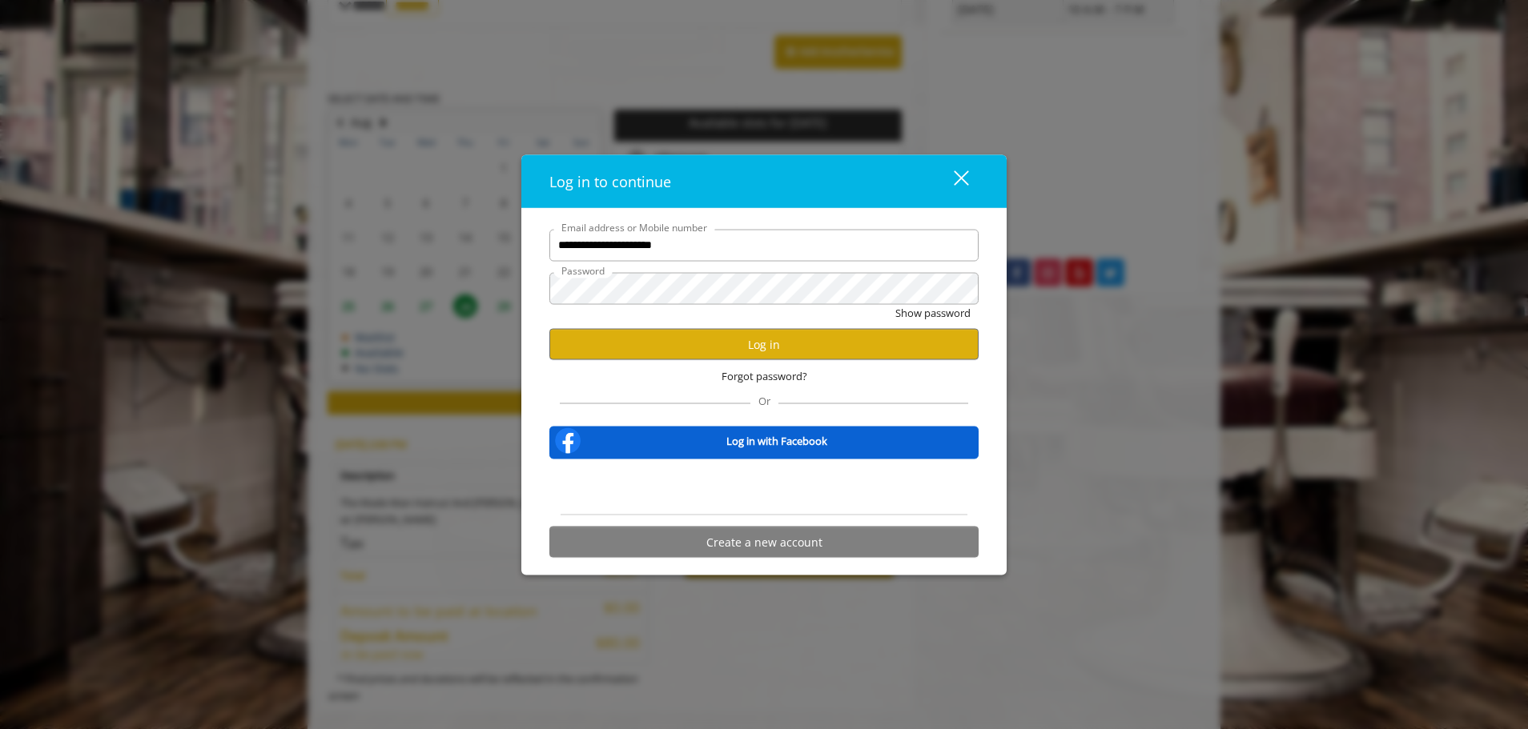
scroll to position [0, 0]
click at [755, 342] on button "Log in" at bounding box center [763, 344] width 429 height 31
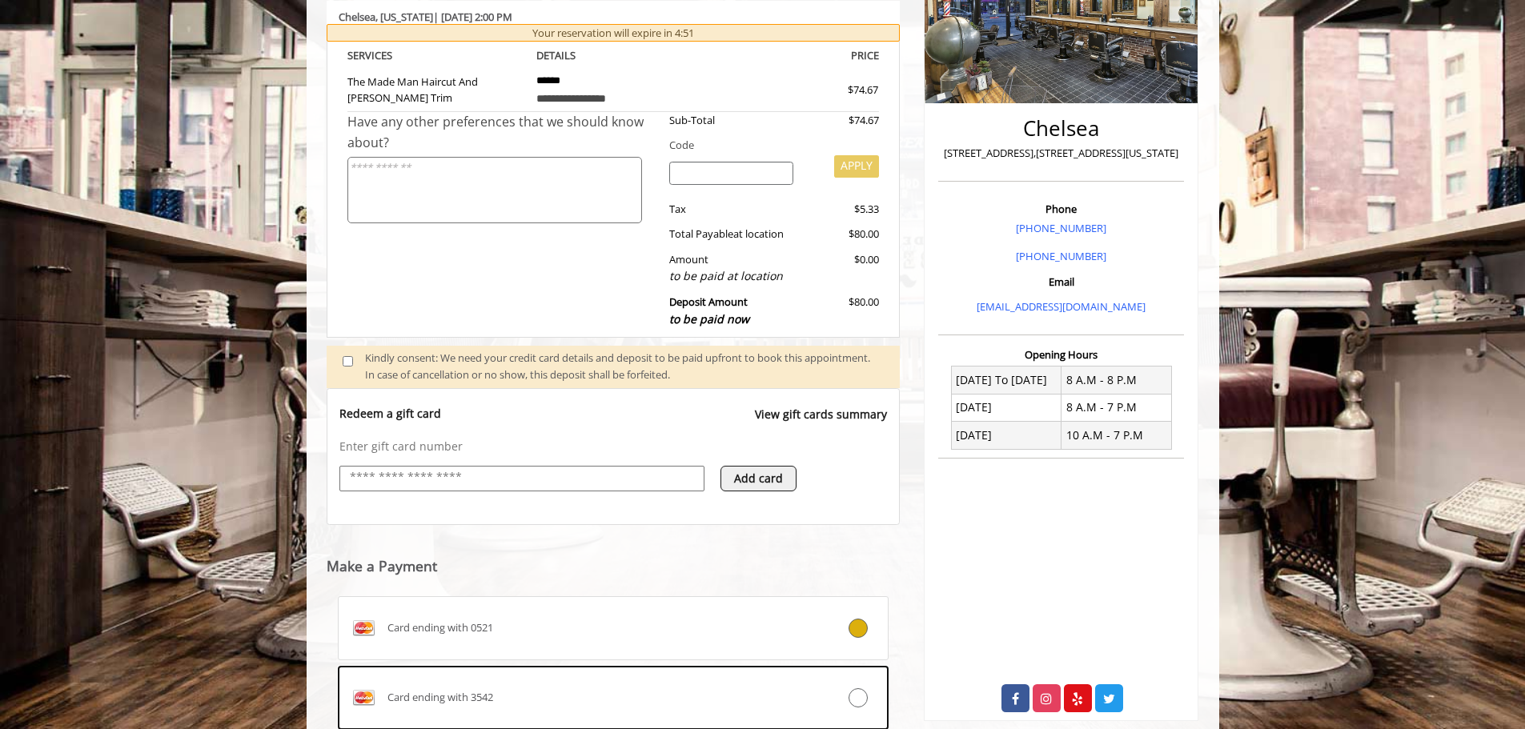
scroll to position [491, 0]
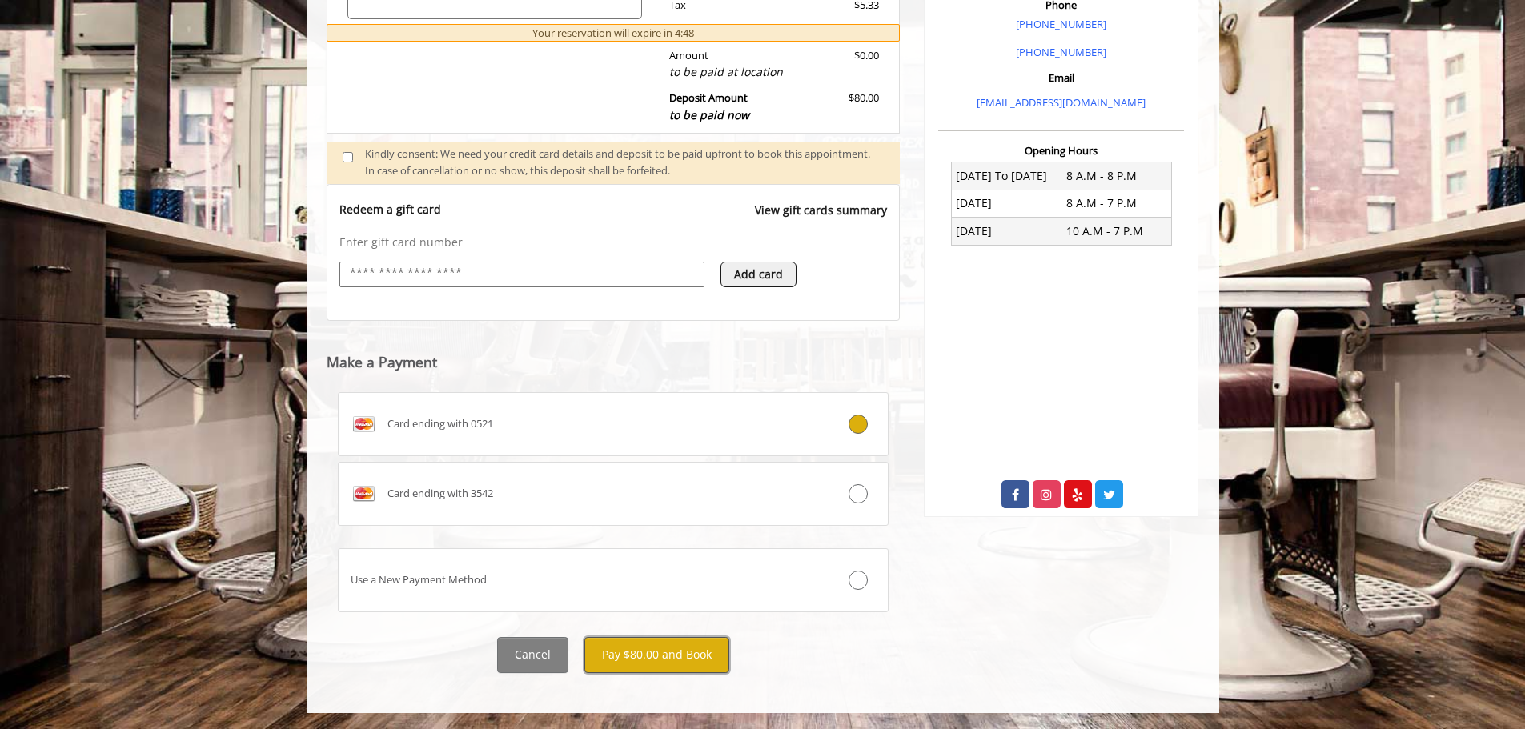
click at [648, 657] on button "Pay $80.00 and Book" at bounding box center [657, 655] width 145 height 36
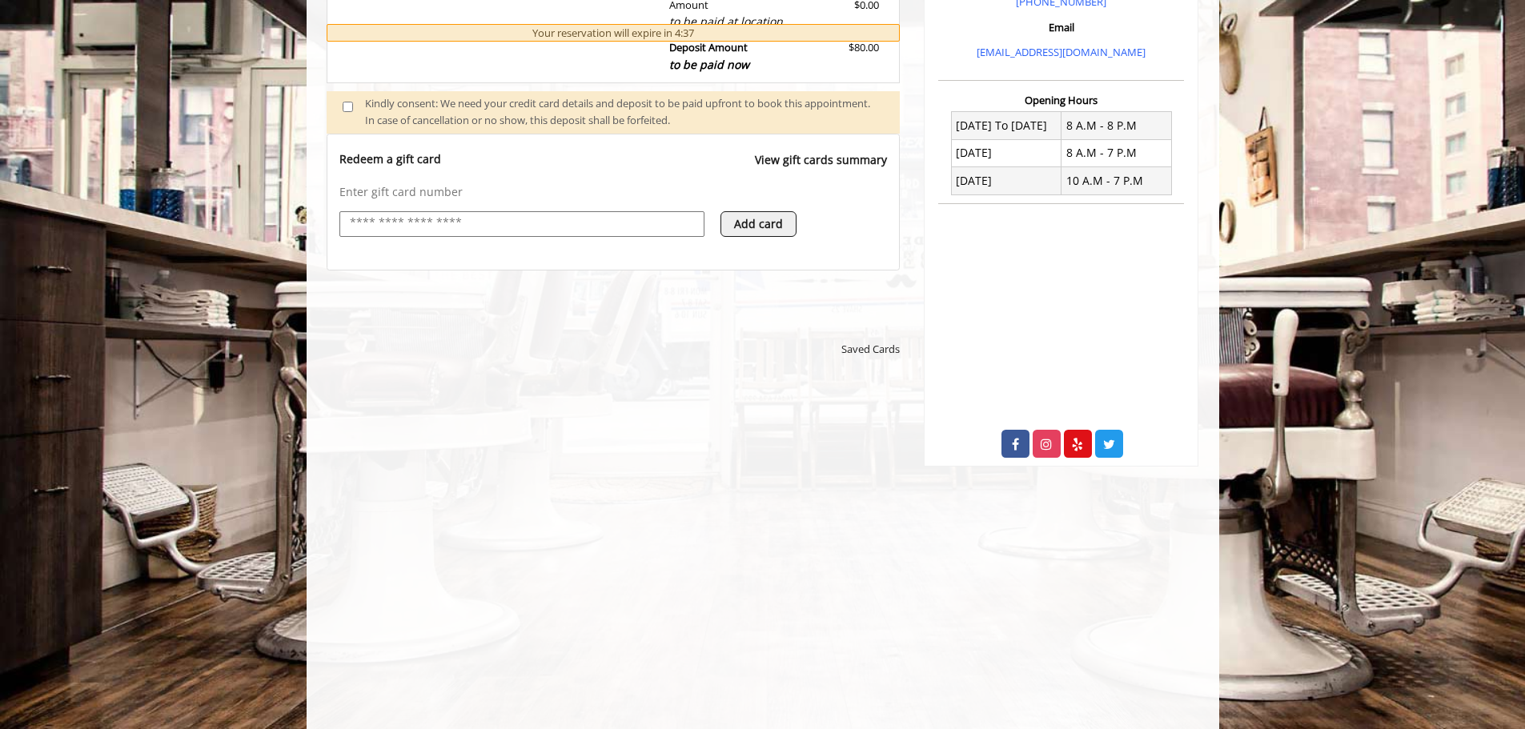
scroll to position [542, 0]
